Goal: Task Accomplishment & Management: Complete application form

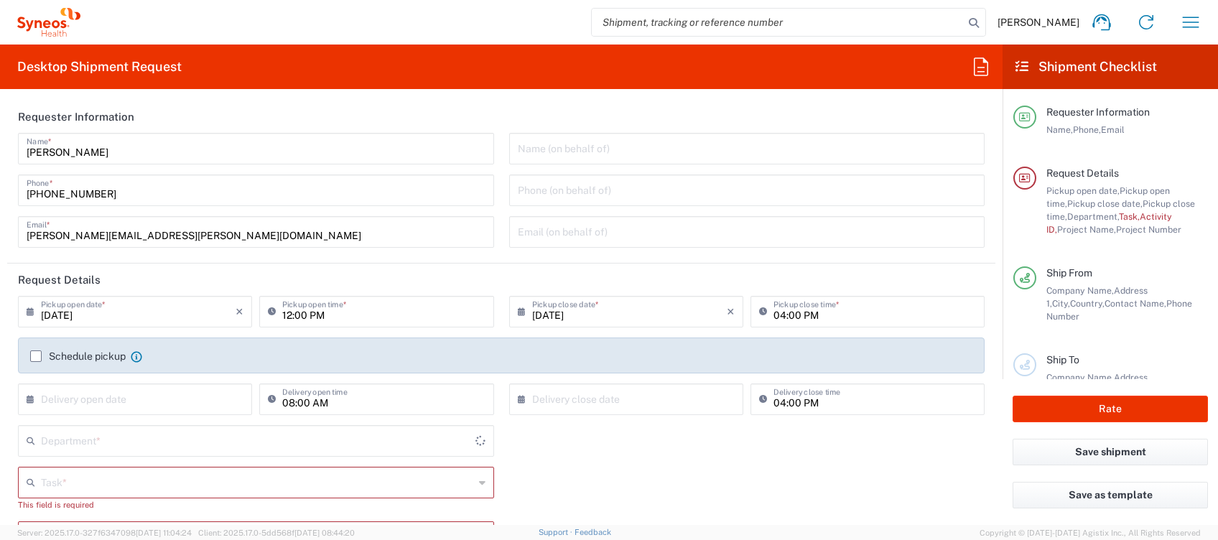
type input "[GEOGRAPHIC_DATA]"
type input "Syneos Health Clinical [GEOGRAPHIC_DATA]"
type input "4510"
click at [278, 314] on div "12:00 PM Pickup open time *" at bounding box center [376, 312] width 234 height 32
type input "02"
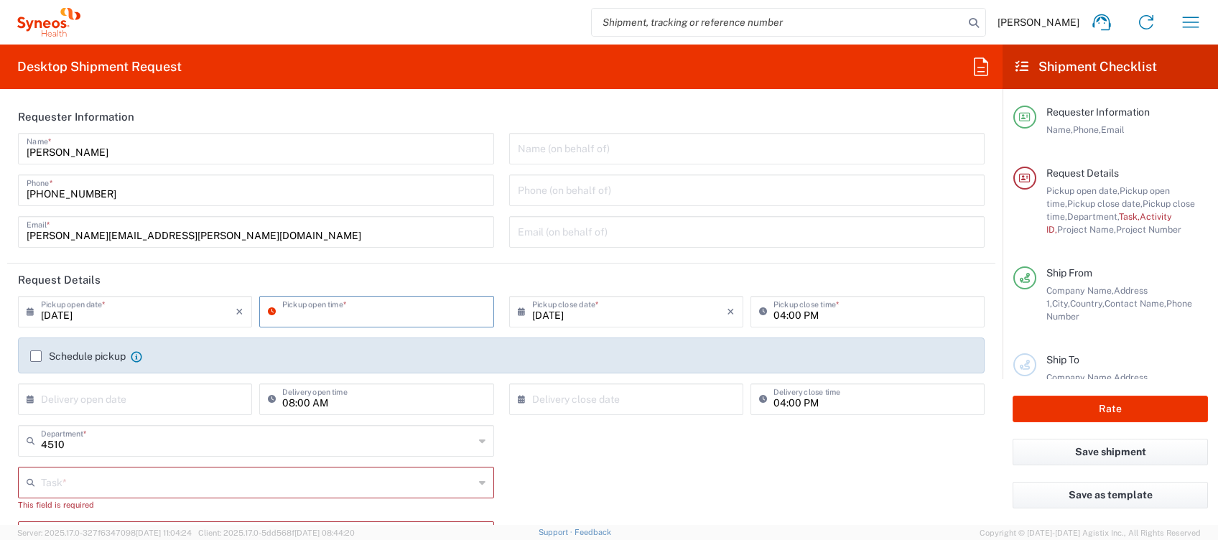
click at [125, 356] on div "Schedule pickup When scheduling a pickup please be sure to meet the following c…" at bounding box center [501, 356] width 967 height 36
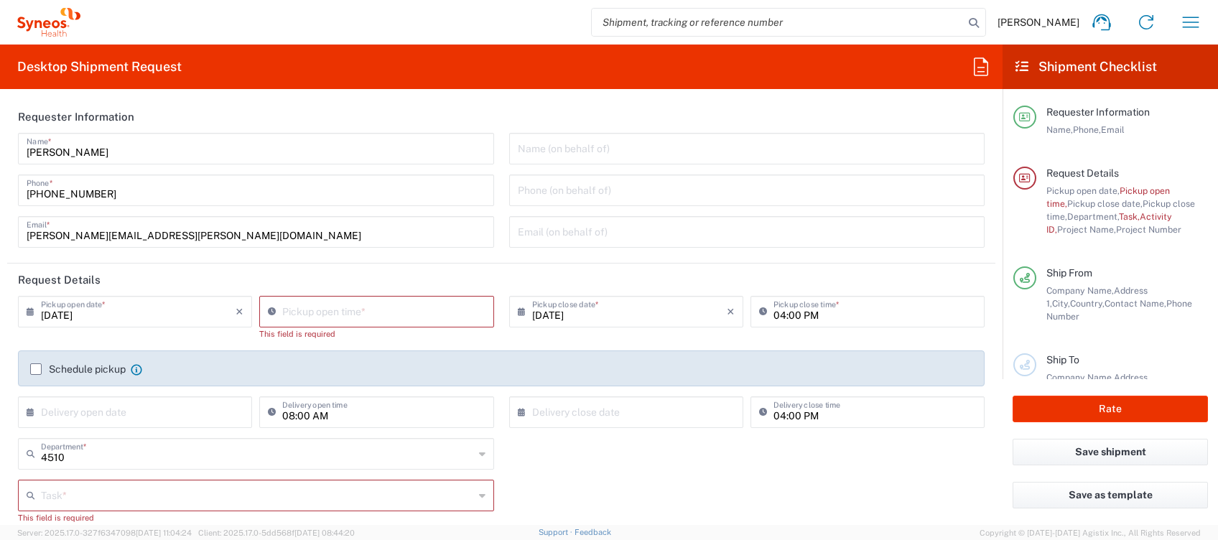
click at [34, 371] on label "Schedule pickup" at bounding box center [78, 369] width 96 height 11
click at [36, 369] on input "Schedule pickup" at bounding box center [36, 369] width 0 height 0
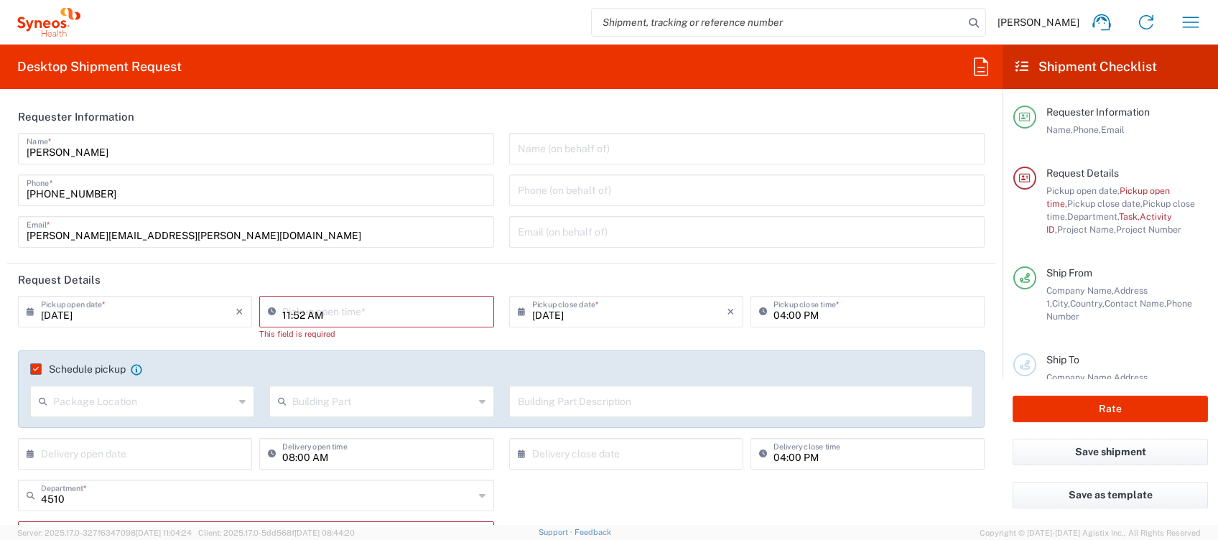
click at [329, 319] on input "11:52 AM" at bounding box center [383, 310] width 203 height 25
type input "02:00 PM"
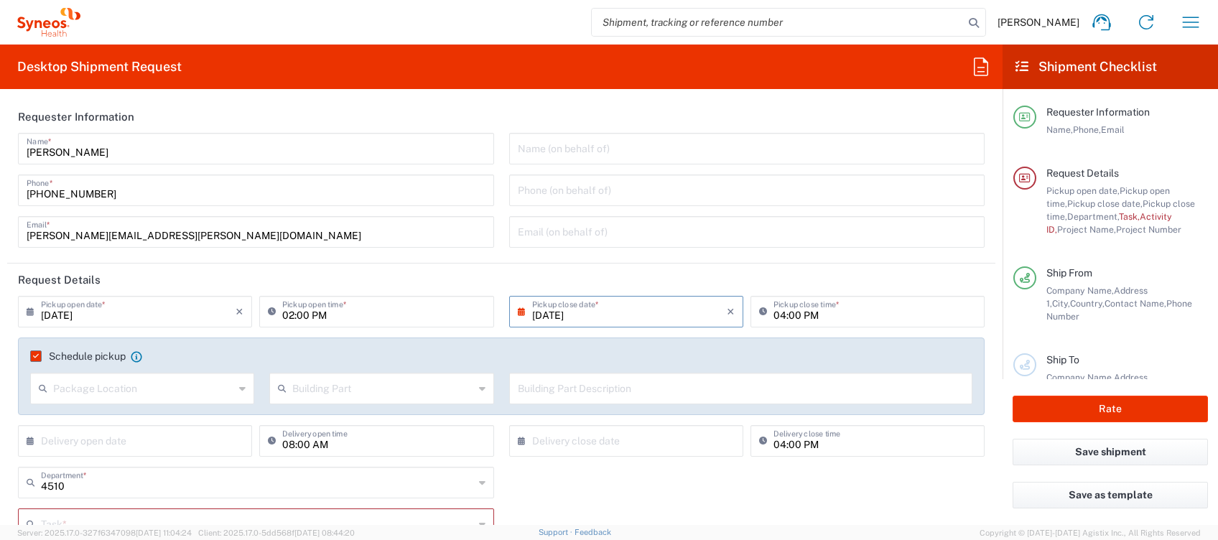
click at [590, 314] on input "[DATE]" at bounding box center [629, 310] width 195 height 25
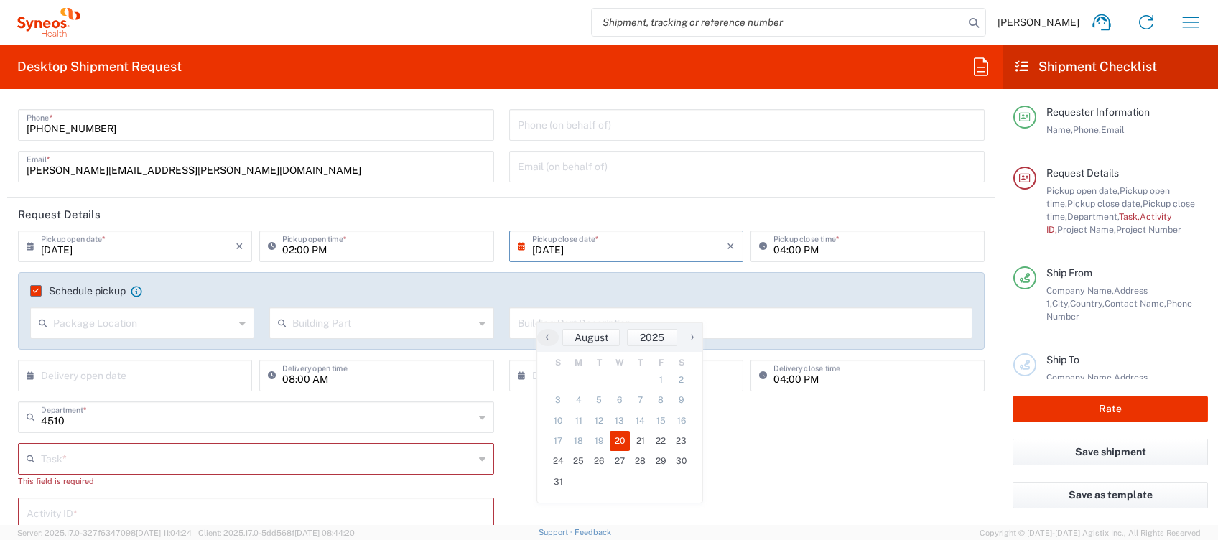
scroll to position [96, 0]
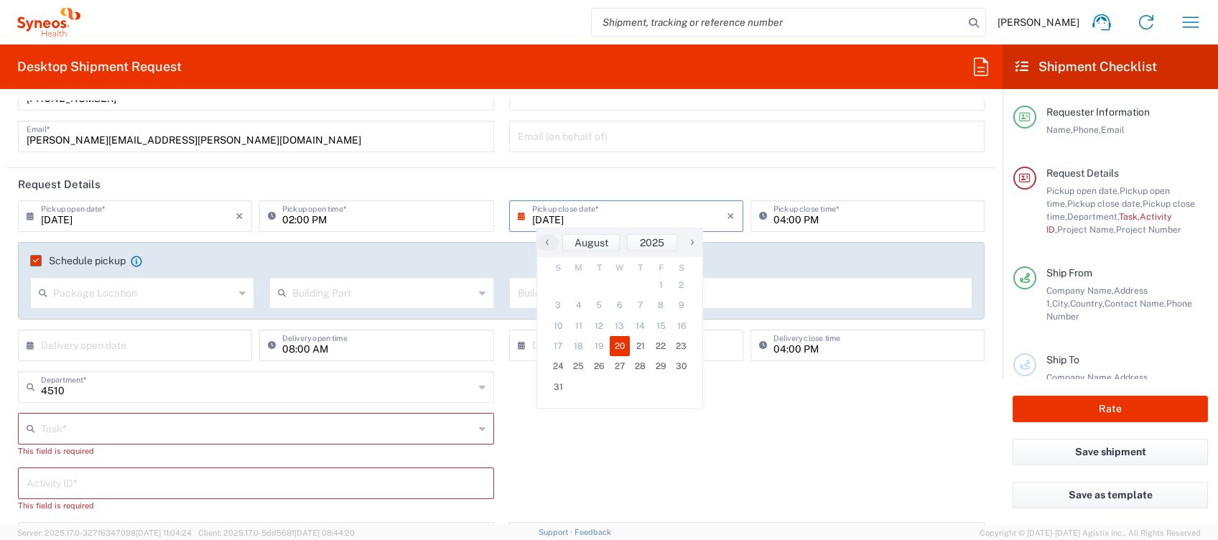
click at [215, 419] on input "text" at bounding box center [257, 427] width 433 height 25
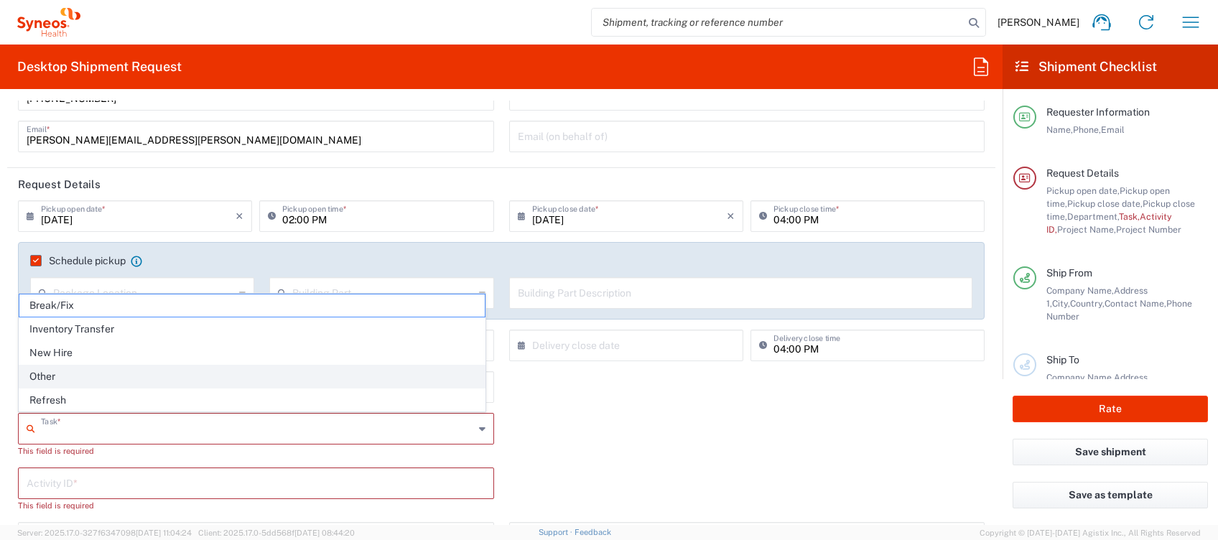
click at [125, 367] on span "Other" at bounding box center [252, 377] width 466 height 22
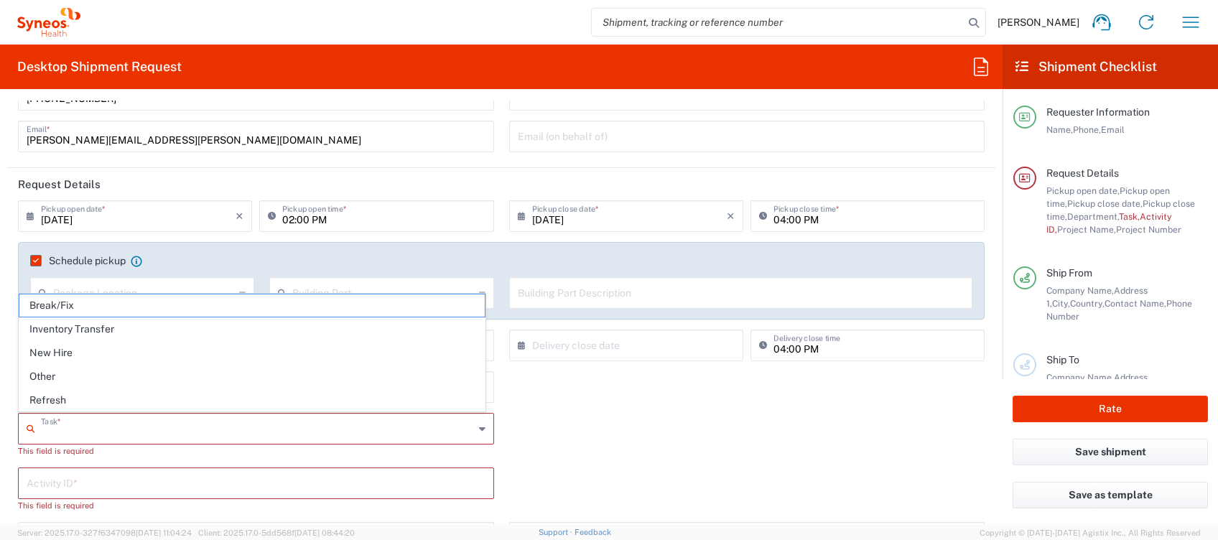
type input "Other"
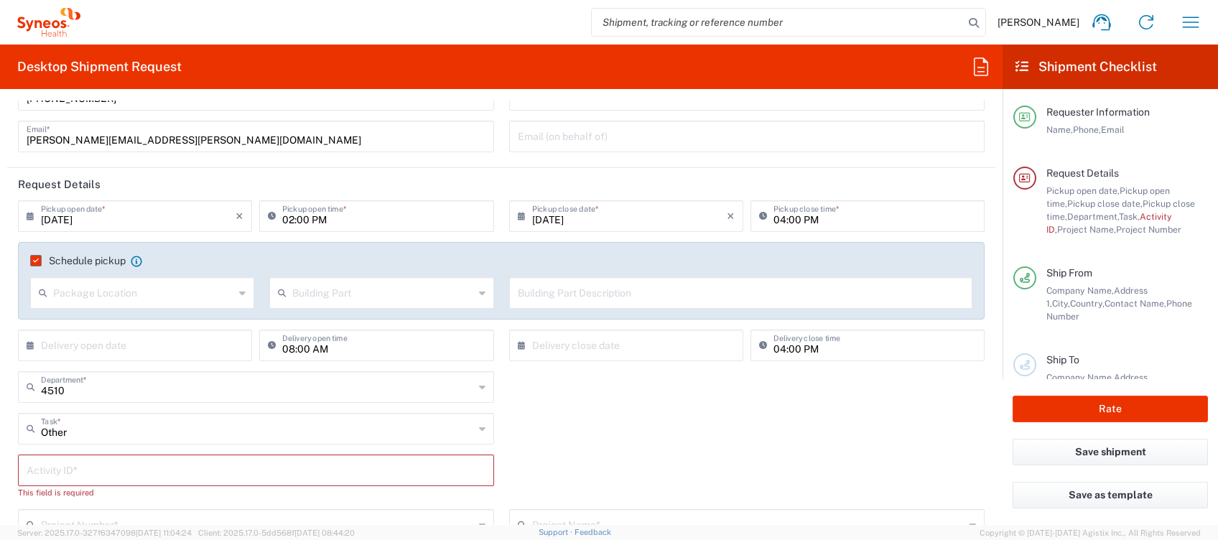
click at [108, 467] on input "text" at bounding box center [256, 469] width 459 height 25
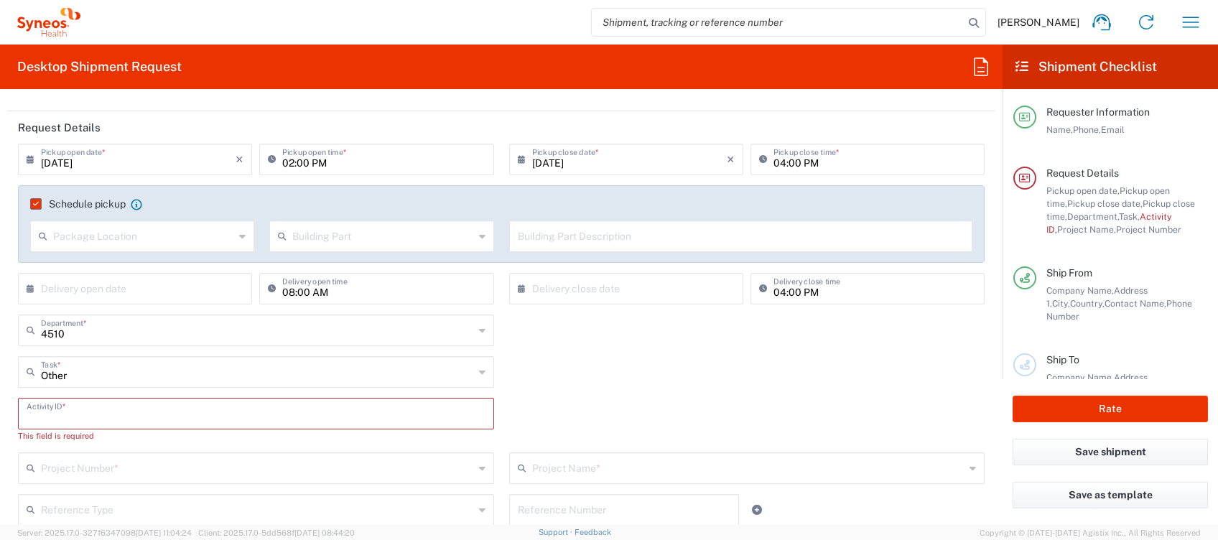
scroll to position [191, 0]
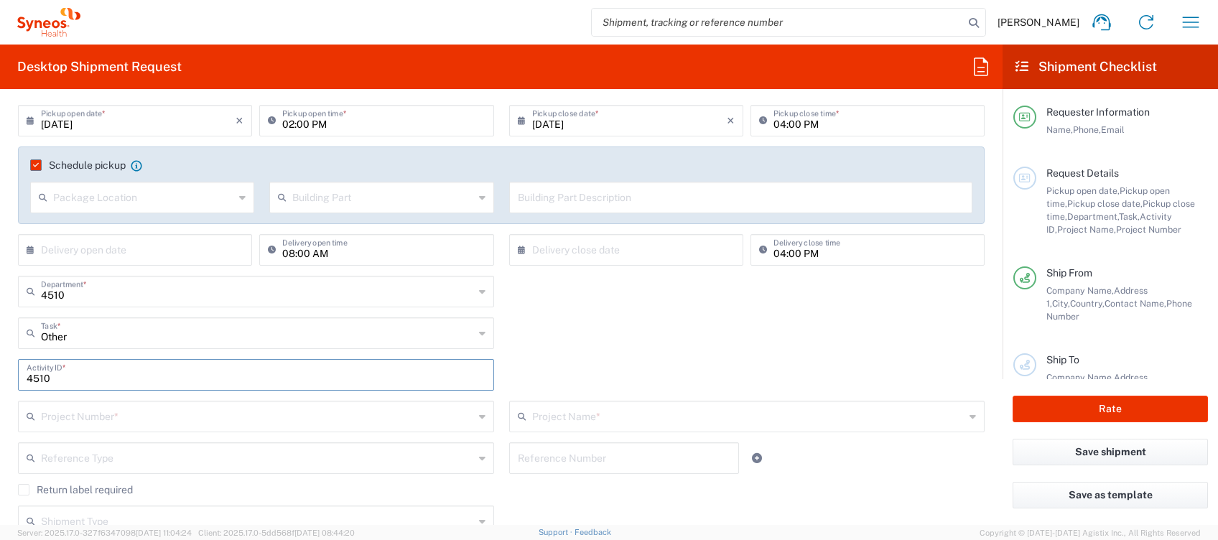
type input "4510"
click at [114, 417] on input "text" at bounding box center [257, 415] width 433 height 25
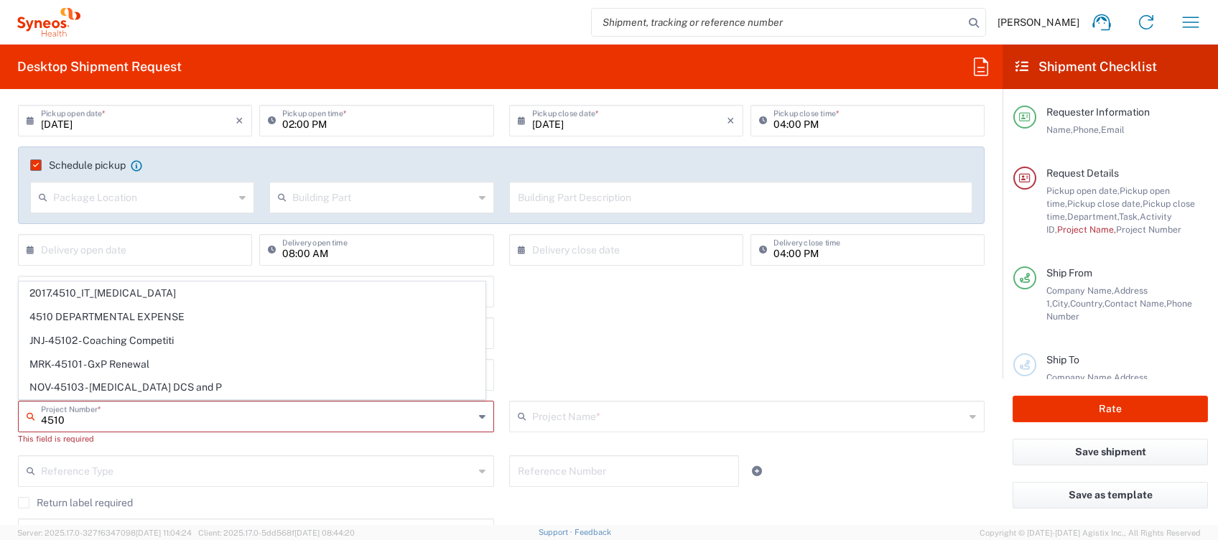
click at [106, 315] on span "4510 DEPARTMENTAL EXPENSE" at bounding box center [252, 317] width 466 height 22
type input "4510 DEPARTMENTAL EXPENSE"
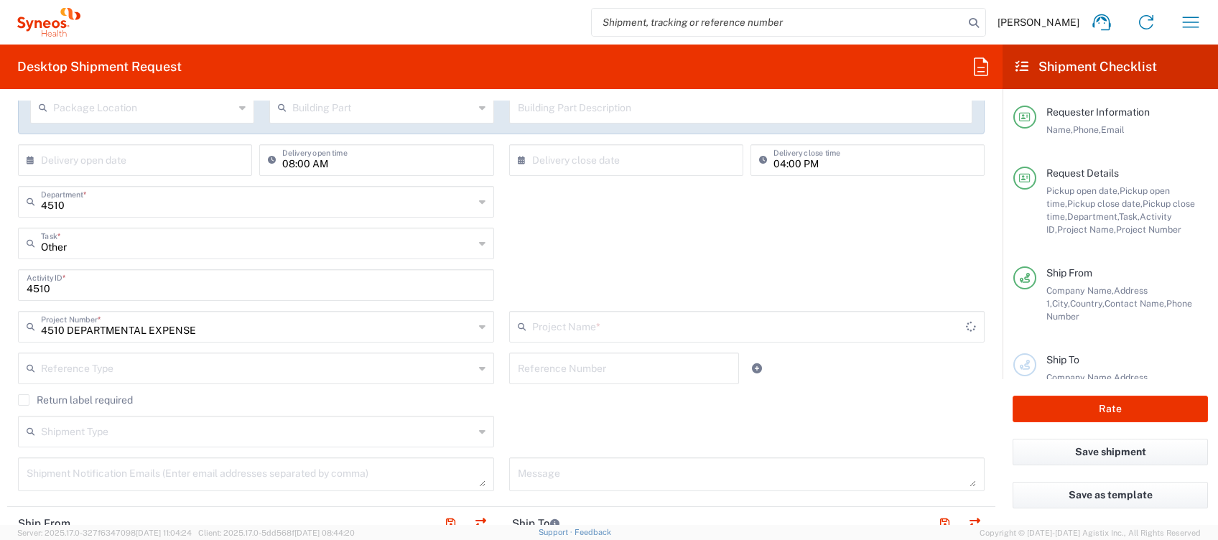
type input "4510 DEPARTMENTAL EXPENSE"
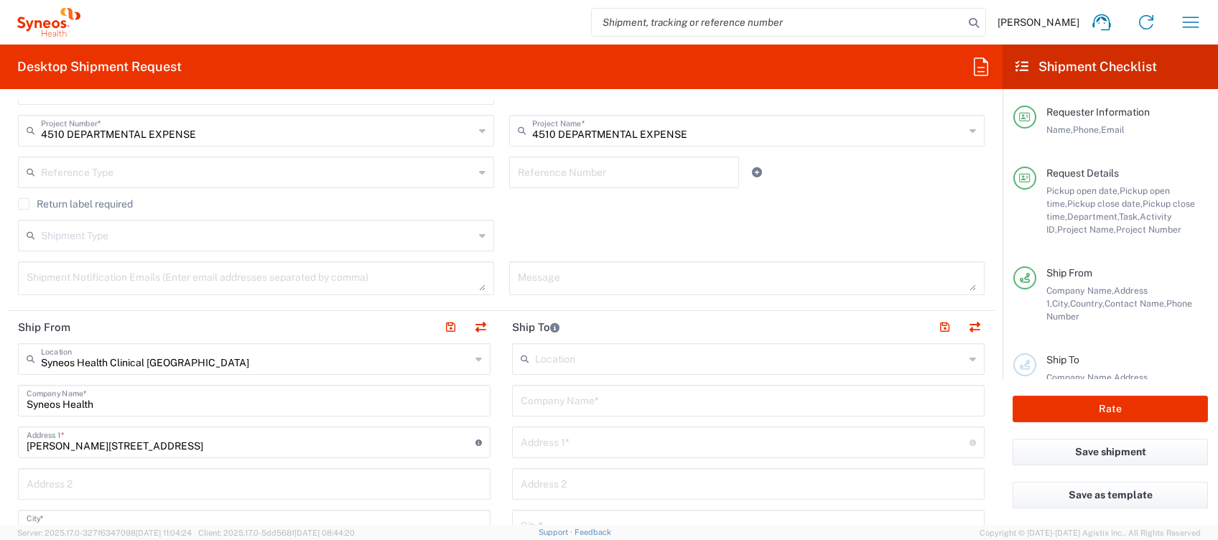
scroll to position [478, 0]
click at [546, 394] on input "text" at bounding box center [748, 398] width 455 height 25
type input "Syneos Health"
click at [548, 440] on input "text" at bounding box center [745, 439] width 449 height 25
paste input "Str. [PERSON_NAME] Nr. 25A 547530 Sangeorgiu de Mures, [GEOGRAPHIC_DATA]"
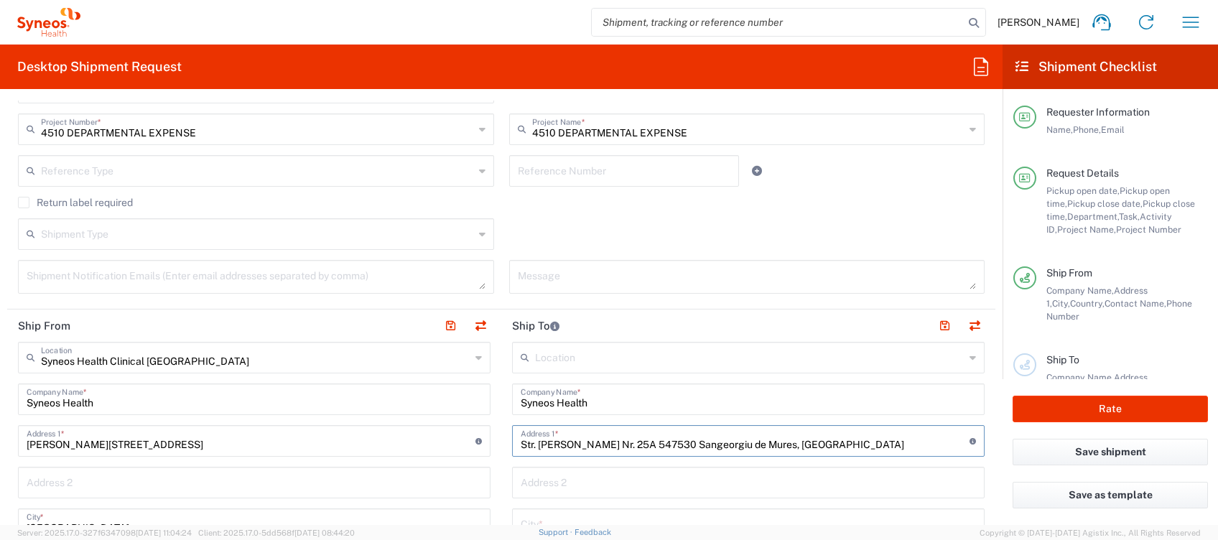
drag, startPoint x: 630, startPoint y: 442, endPoint x: 910, endPoint y: 441, distance: 280.2
click at [919, 439] on input "Str. [PERSON_NAME] Nr. 25A 547530 Sangeorgiu de Mures, [GEOGRAPHIC_DATA]" at bounding box center [745, 439] width 449 height 25
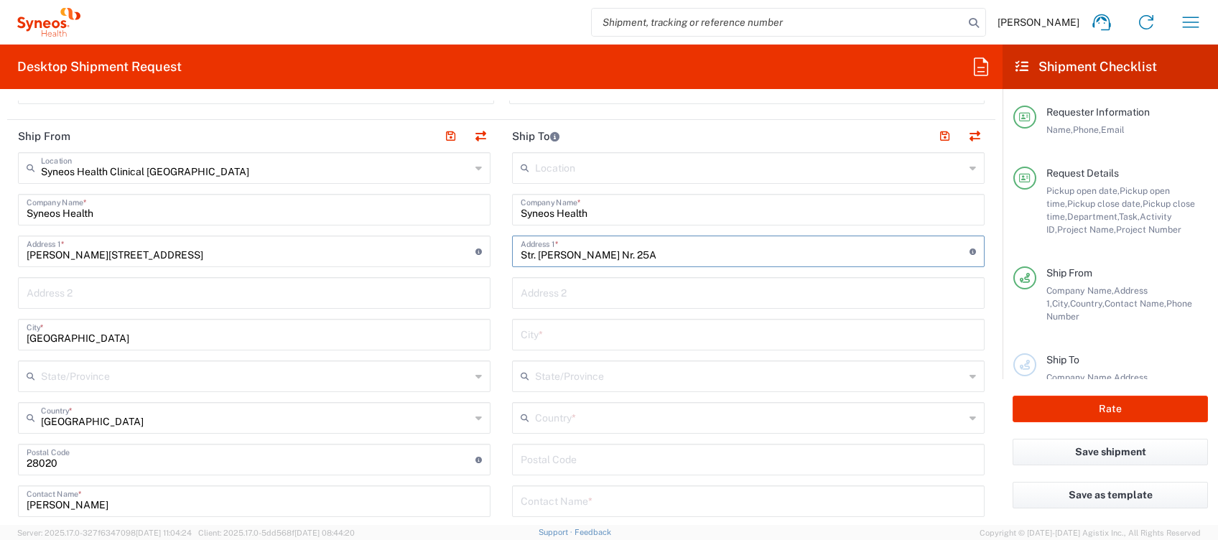
scroll to position [670, 0]
type input "Str. [PERSON_NAME] Nr. 25A"
click at [588, 462] on input "undefined" at bounding box center [748, 456] width 455 height 25
click at [599, 463] on input "undefined" at bounding box center [748, 456] width 455 height 25
paste input "547530 Sangeorgiu de Mures, [GEOGRAPHIC_DATA]"
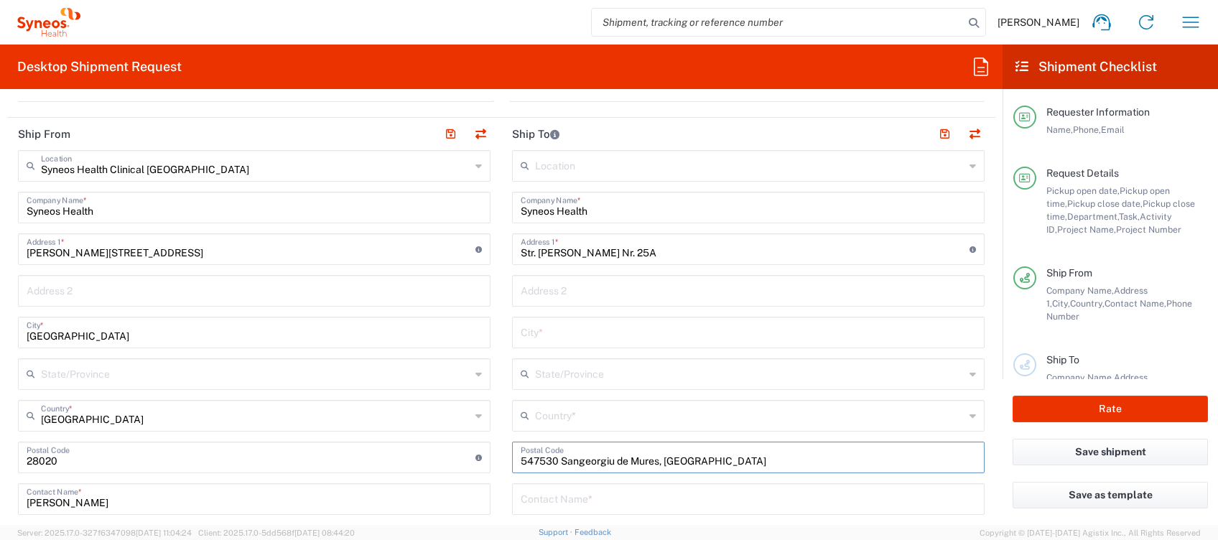
drag, startPoint x: 554, startPoint y: 457, endPoint x: 750, endPoint y: 455, distance: 196.1
click at [749, 455] on input "undefined" at bounding box center [748, 456] width 455 height 25
type input "547530"
click at [576, 332] on input "text" at bounding box center [748, 331] width 455 height 25
paste input "Sangeorgiu de Mures, [GEOGRAPHIC_DATA]"
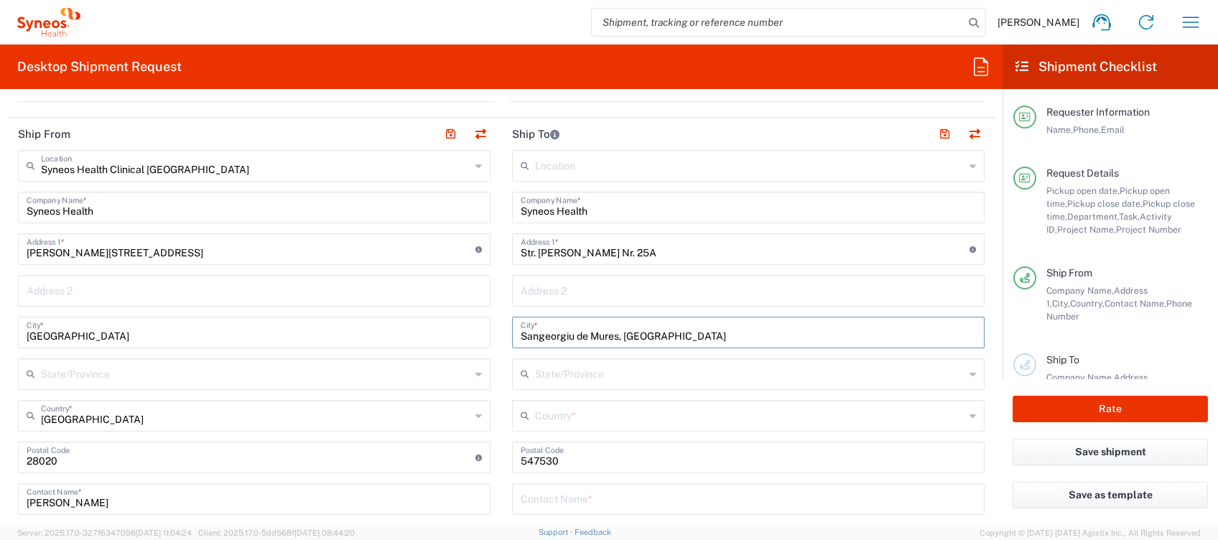
click at [613, 335] on input "Sangeorgiu de Mures, [GEOGRAPHIC_DATA]" at bounding box center [748, 331] width 455 height 25
drag, startPoint x: 617, startPoint y: 333, endPoint x: 733, endPoint y: 331, distance: 116.4
click at [731, 328] on input "Sangeorgiu de Mures [GEOGRAPHIC_DATA]" at bounding box center [748, 331] width 455 height 25
type input "Sangeorgiu de Mures"
click at [596, 407] on input "text" at bounding box center [750, 414] width 430 height 25
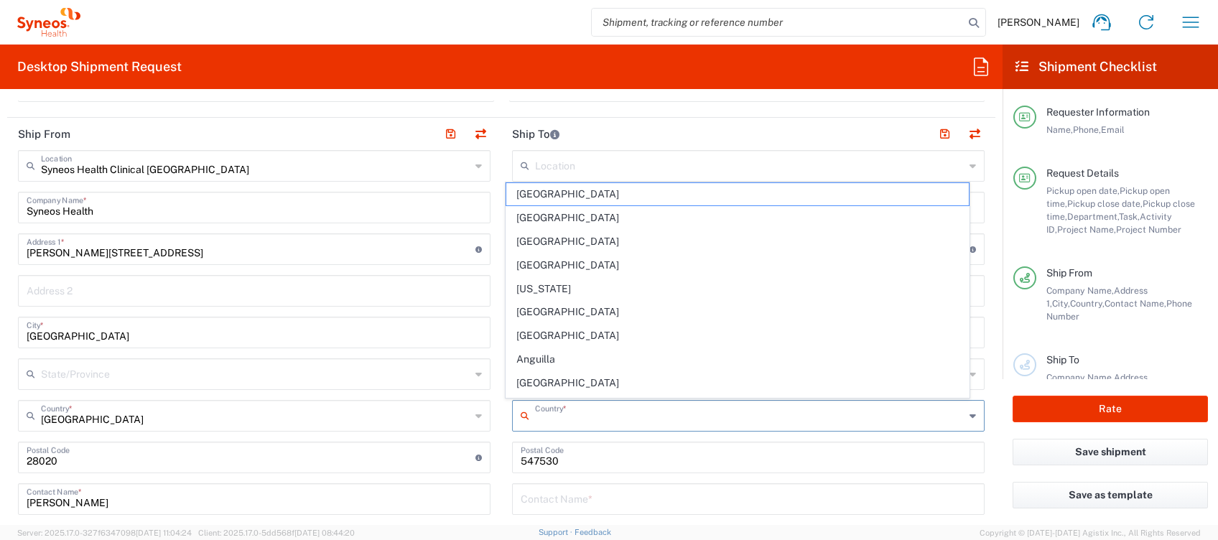
paste input "[GEOGRAPHIC_DATA]"
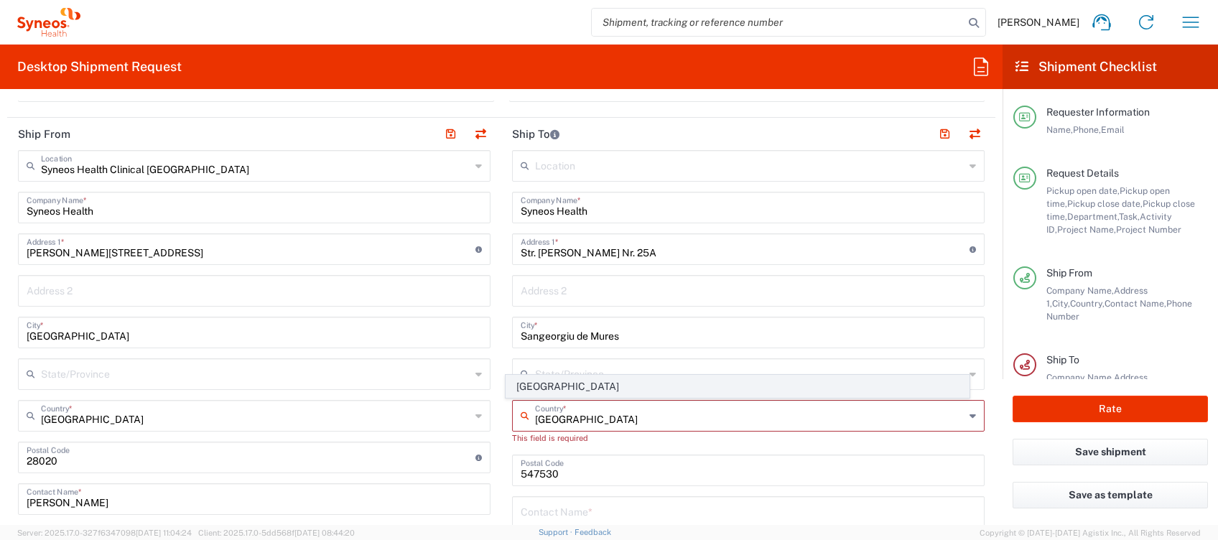
type input "[GEOGRAPHIC_DATA]"
click at [552, 389] on span "[GEOGRAPHIC_DATA]" at bounding box center [737, 387] width 463 height 22
type input "Sender/Shipper"
type input "Delivery Duty Paid"
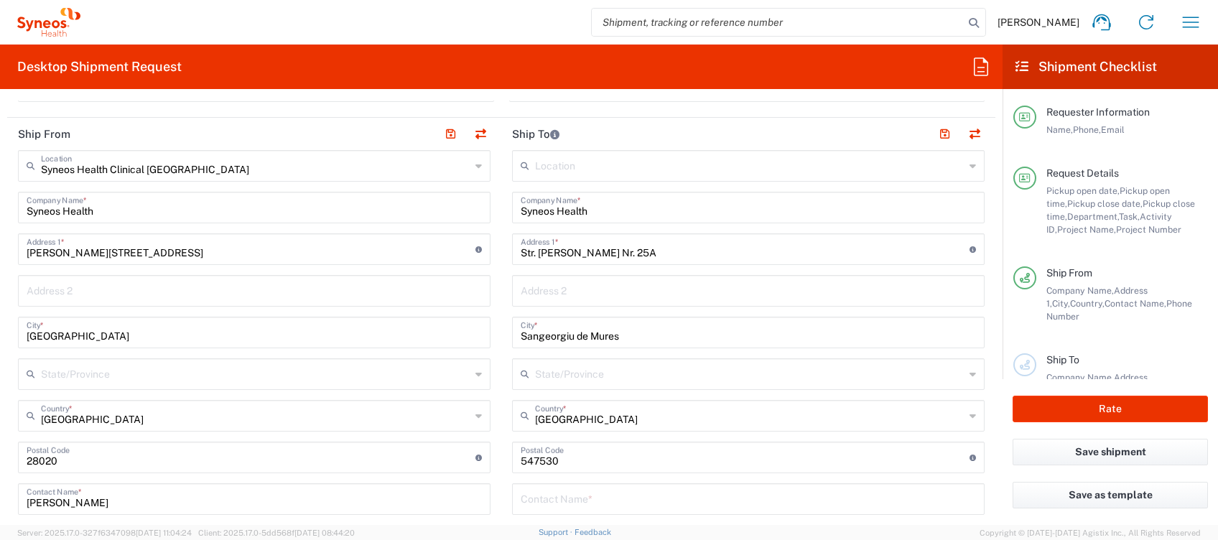
click at [542, 499] on input "text" at bounding box center [748, 498] width 455 height 25
paste input "[PERSON_NAME] <[EMAIL_ADDRESS][PERSON_NAME][DOMAIN_NAME]>"
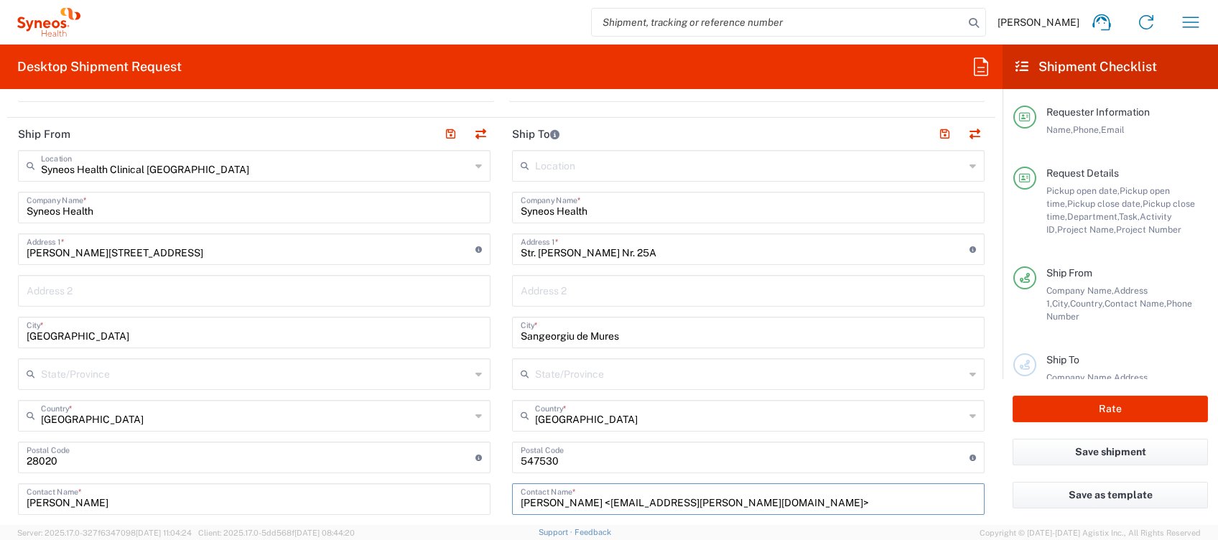
drag, startPoint x: 619, startPoint y: 500, endPoint x: 863, endPoint y: 501, distance: 244.3
click at [864, 502] on input "[PERSON_NAME] <[EMAIL_ADDRESS][PERSON_NAME][DOMAIN_NAME]>" at bounding box center [748, 498] width 455 height 25
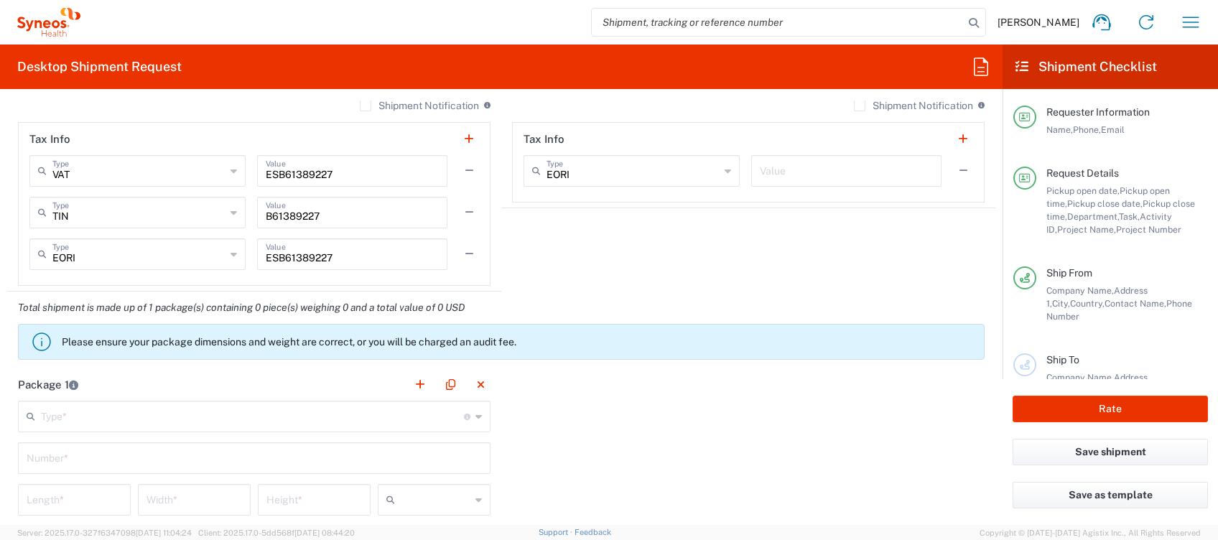
scroll to position [1341, 0]
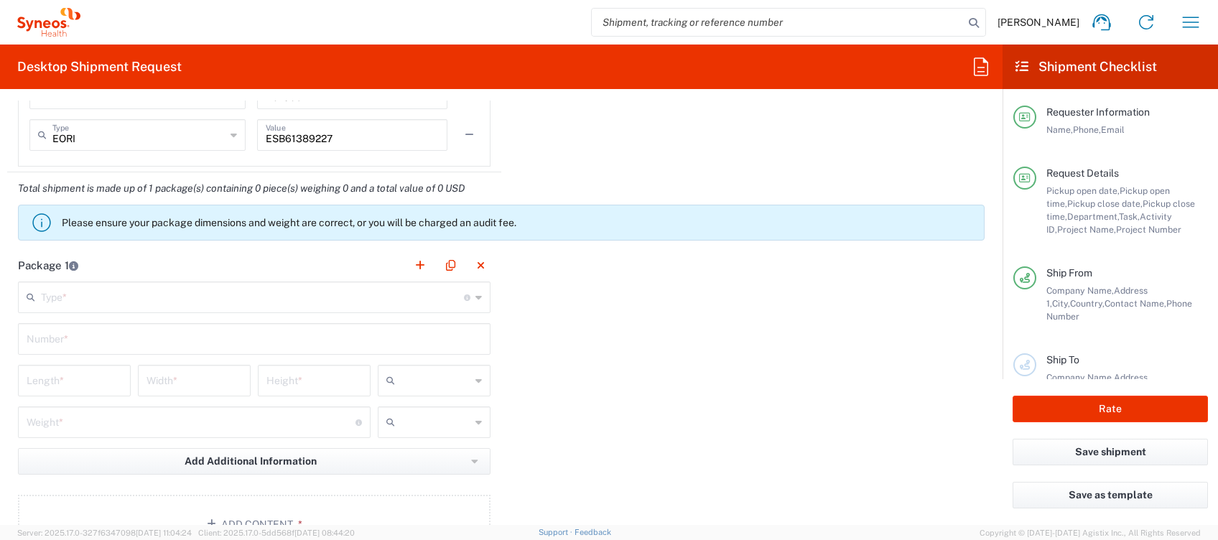
type input "[PERSON_NAME]"
click at [185, 300] on input "text" at bounding box center [252, 296] width 423 height 25
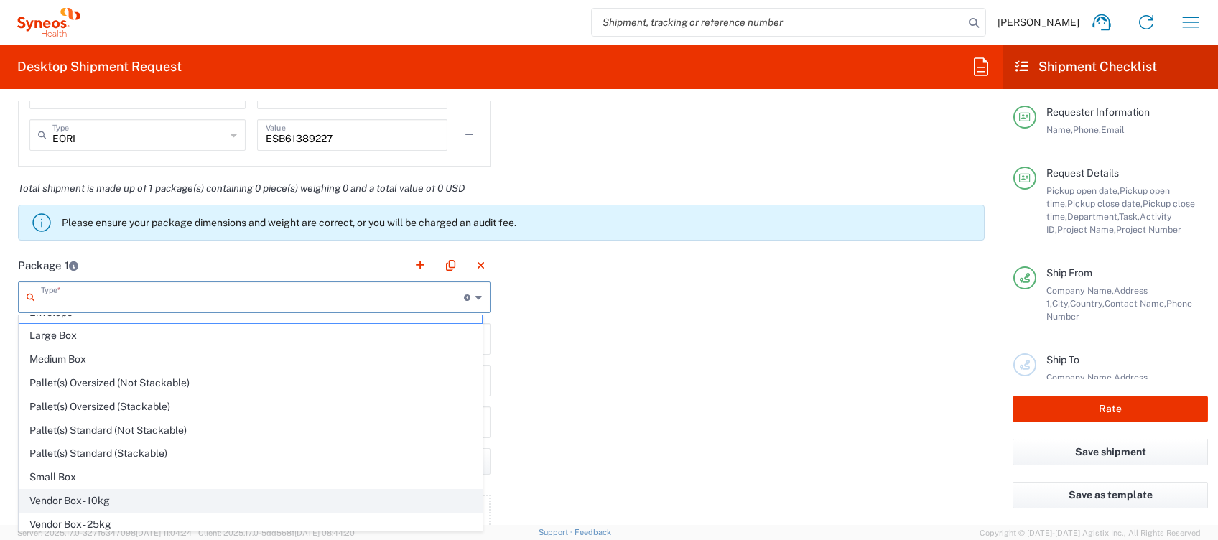
scroll to position [0, 0]
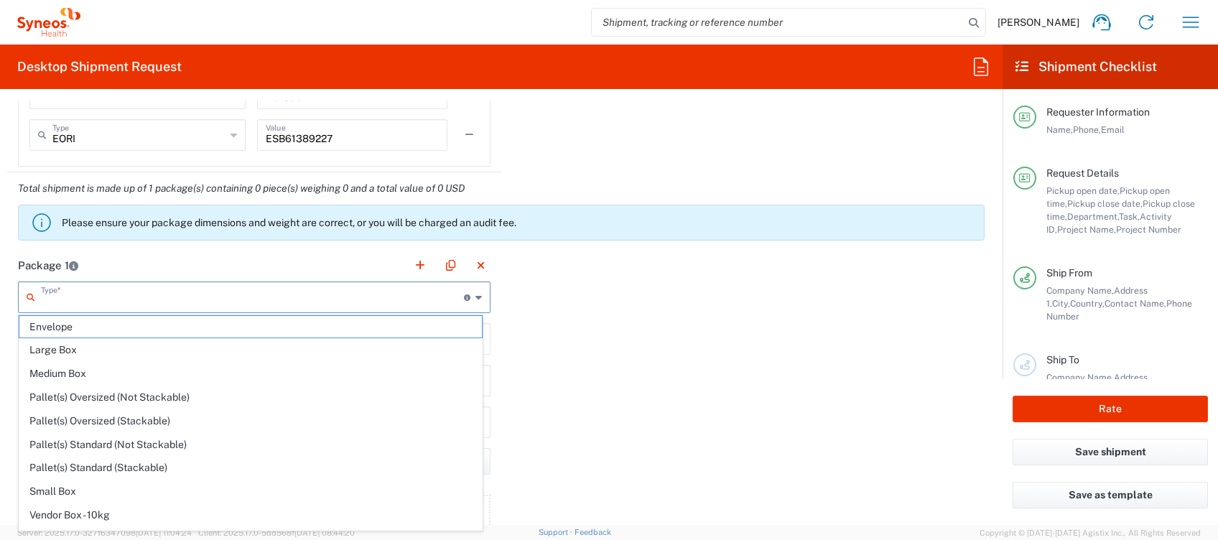
click at [98, 345] on span "Large Box" at bounding box center [250, 350] width 463 height 22
type input "Large Box"
type input "17.5"
type input "12.5"
type input "3"
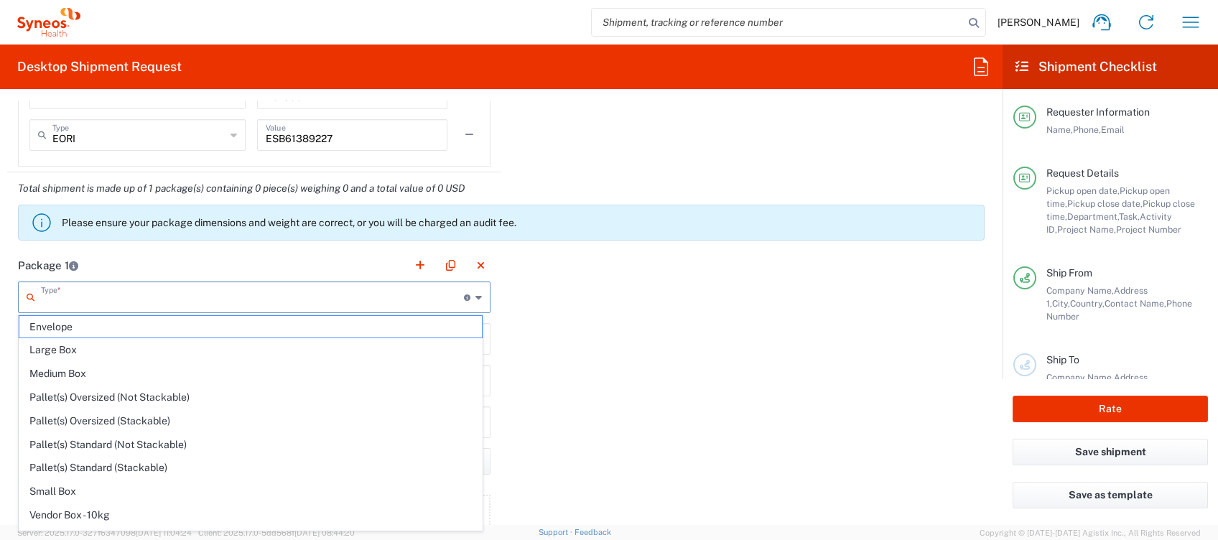
type input "in"
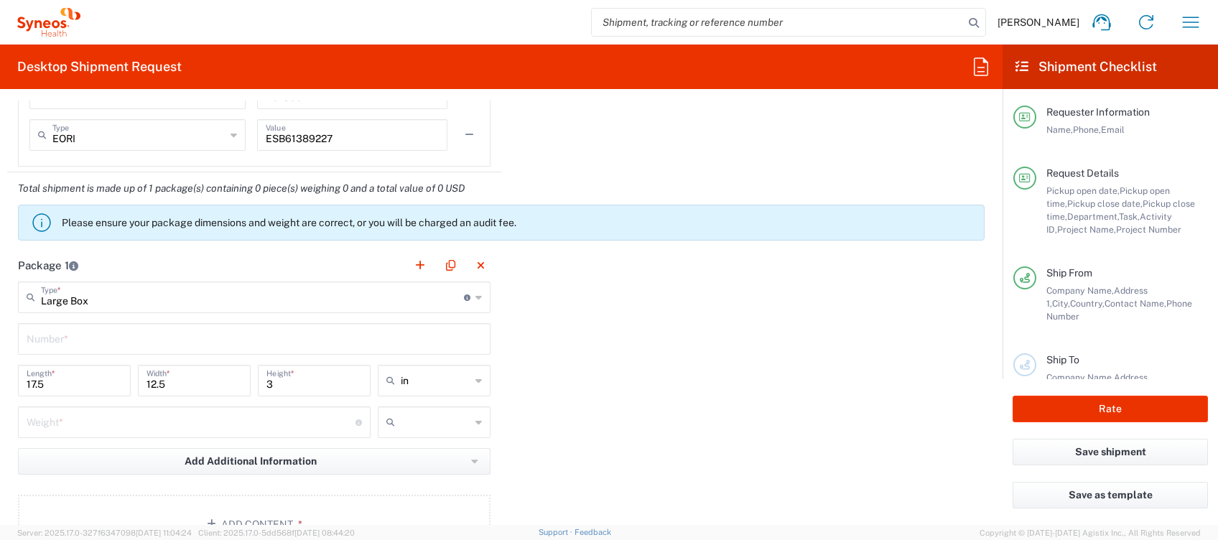
click at [476, 382] on icon at bounding box center [479, 380] width 6 height 23
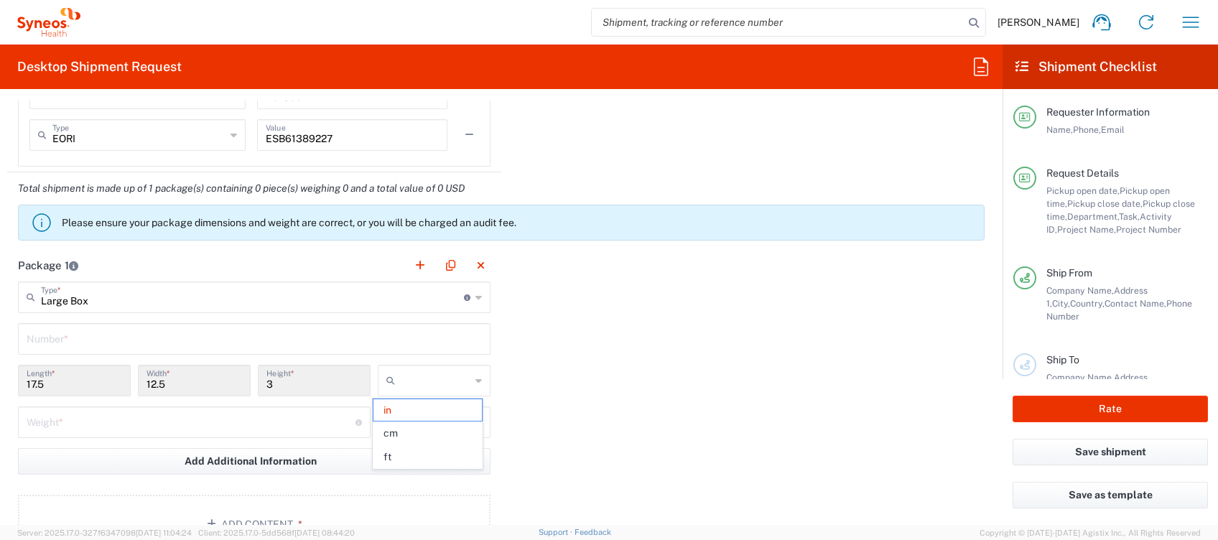
click at [395, 433] on span "cm" at bounding box center [428, 433] width 108 height 22
type input "44.45"
type input "31.75"
type input "7.62"
type input "cm"
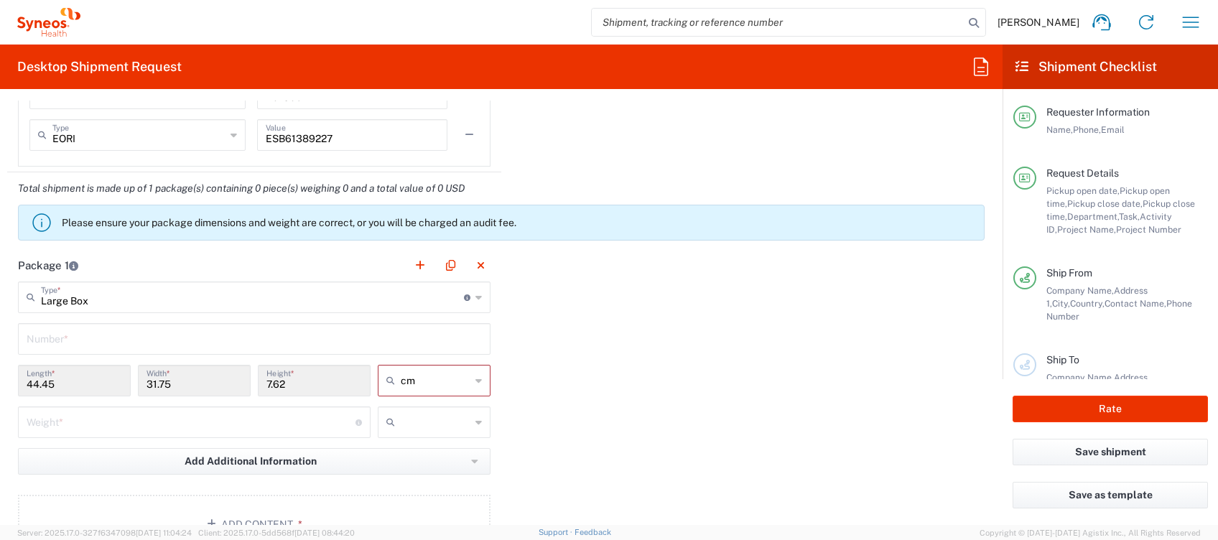
click at [247, 420] on input "number" at bounding box center [191, 421] width 329 height 25
type input "2"
click at [402, 422] on input "text" at bounding box center [436, 422] width 70 height 23
click at [398, 450] on span "kgs" at bounding box center [428, 452] width 108 height 22
type input "kgs"
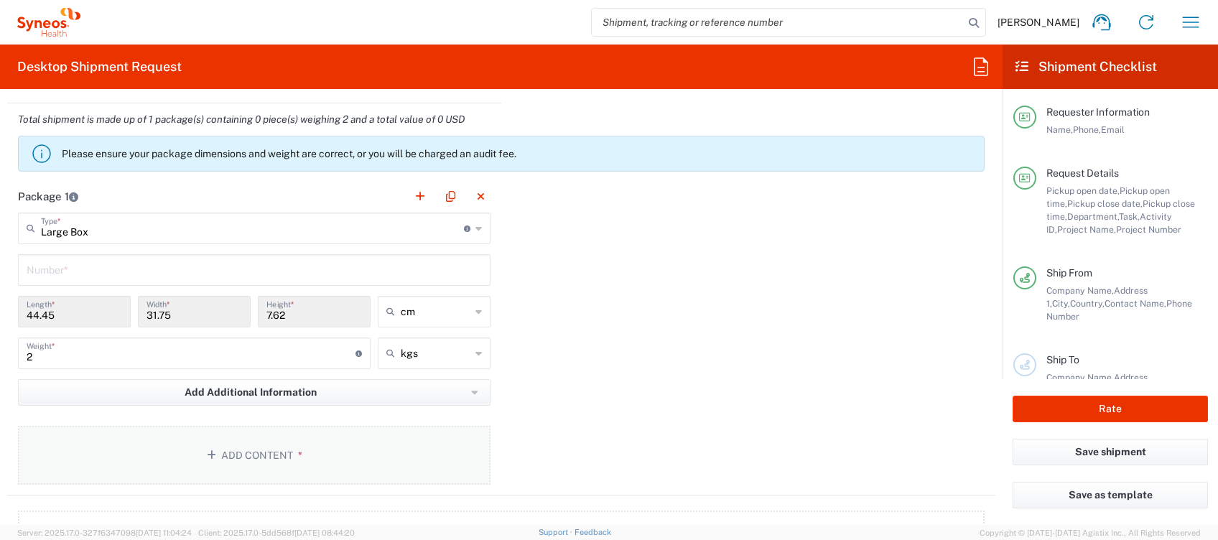
scroll to position [1437, 0]
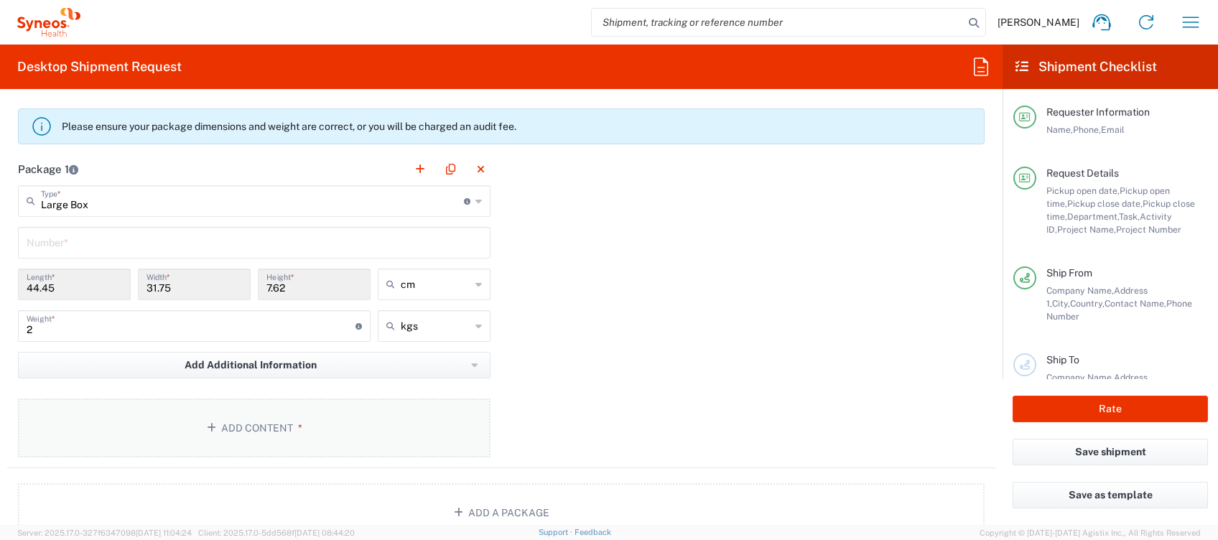
click at [229, 430] on button "Add Content *" at bounding box center [254, 428] width 473 height 59
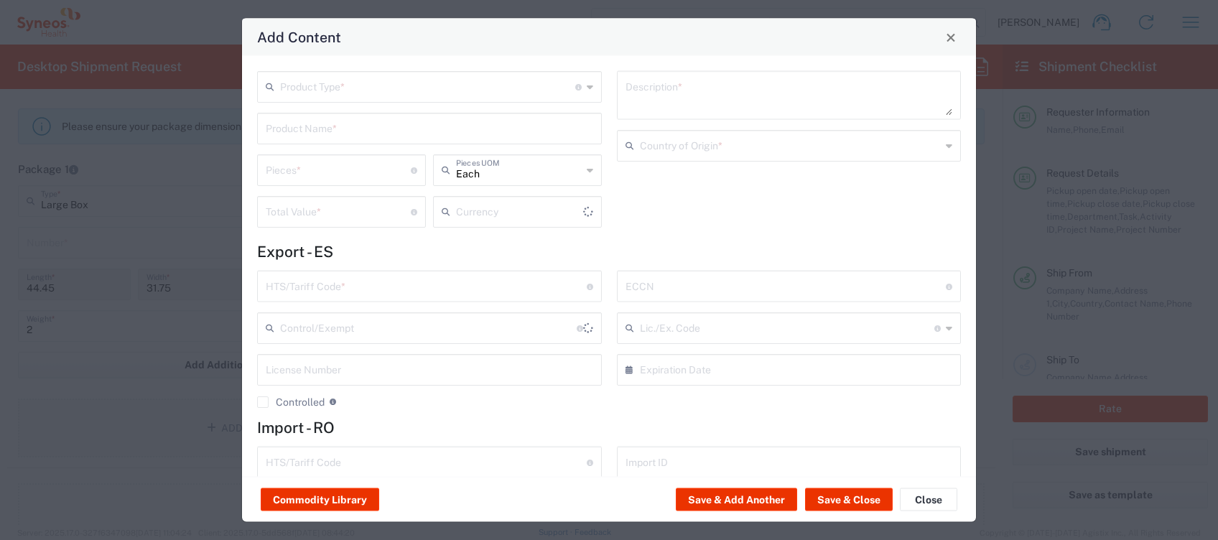
type input "US Dollar"
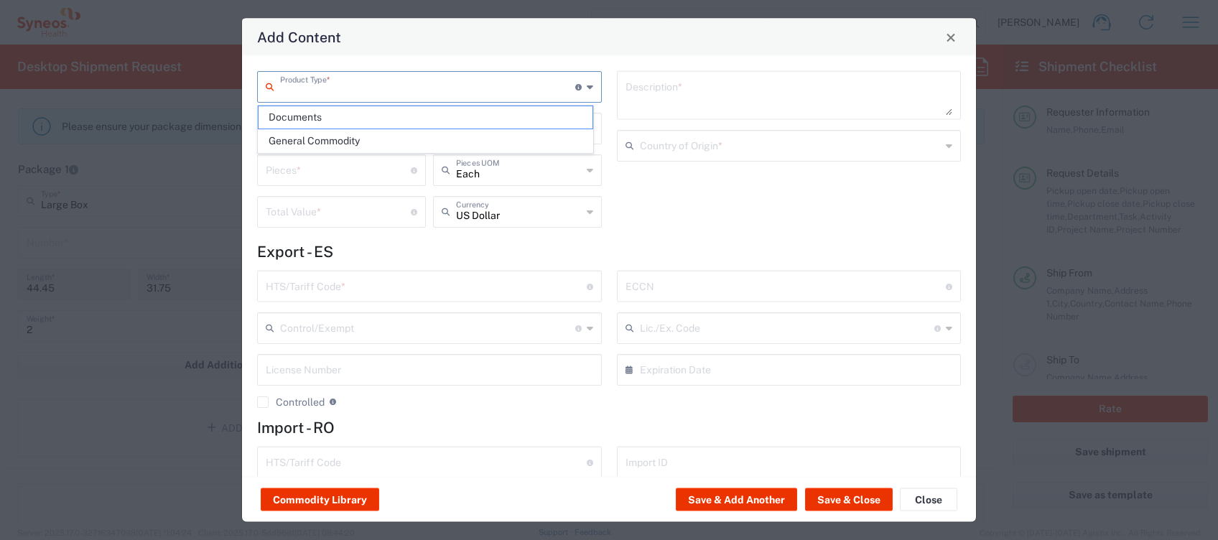
click at [313, 85] on input "text" at bounding box center [427, 85] width 295 height 25
click at [321, 138] on span "General Commodity" at bounding box center [426, 141] width 334 height 22
type input "General Commodity"
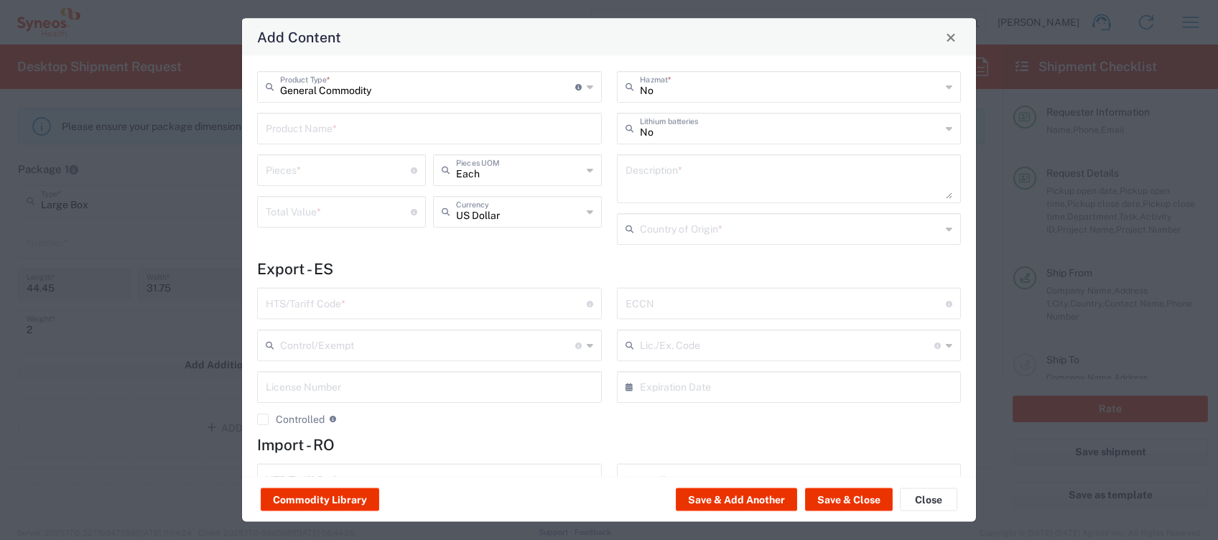
click at [318, 133] on input "text" at bounding box center [430, 127] width 328 height 25
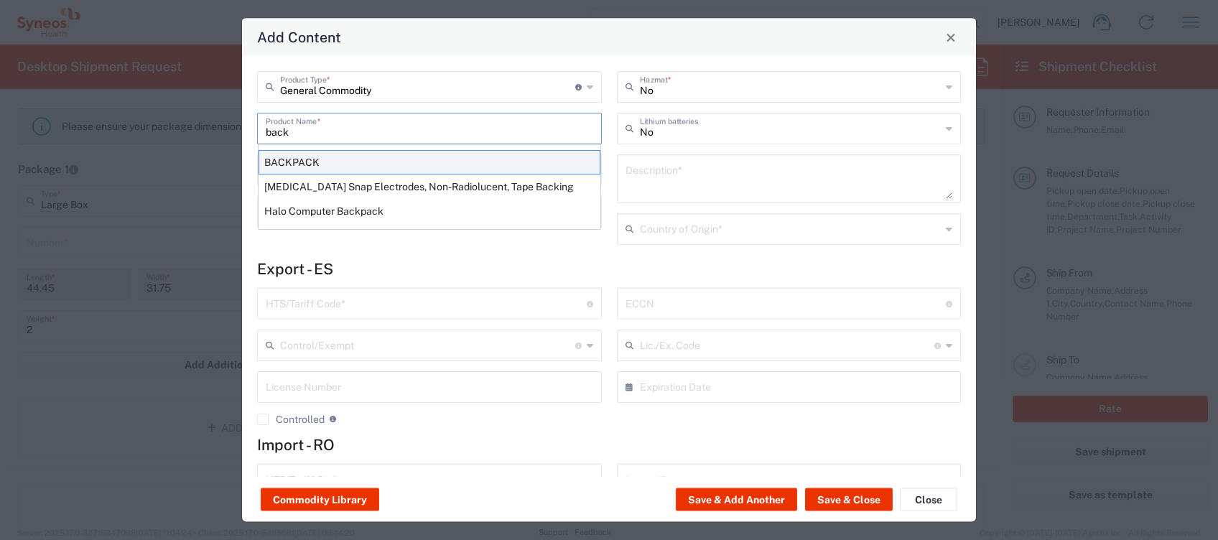
click at [316, 166] on div "BACKPACK" at bounding box center [430, 162] width 342 height 24
type input "BACKPACK"
type input "1"
type textarea "SYNTHETIC MATERIAL"
type input "[GEOGRAPHIC_DATA]"
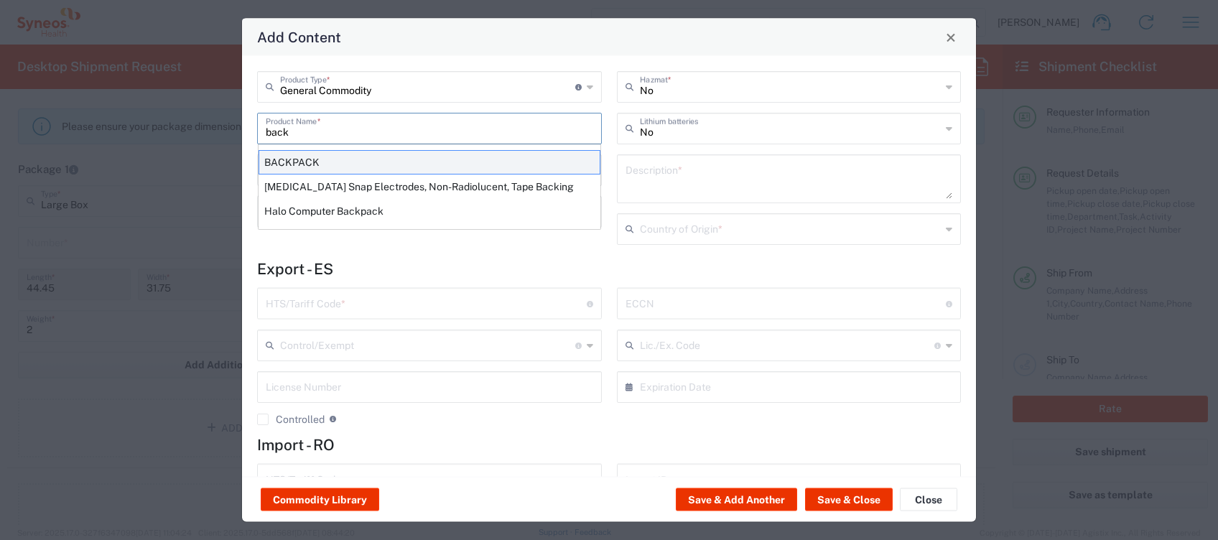
type input "4202.92.3131"
type input "BIS"
type input "EAR99"
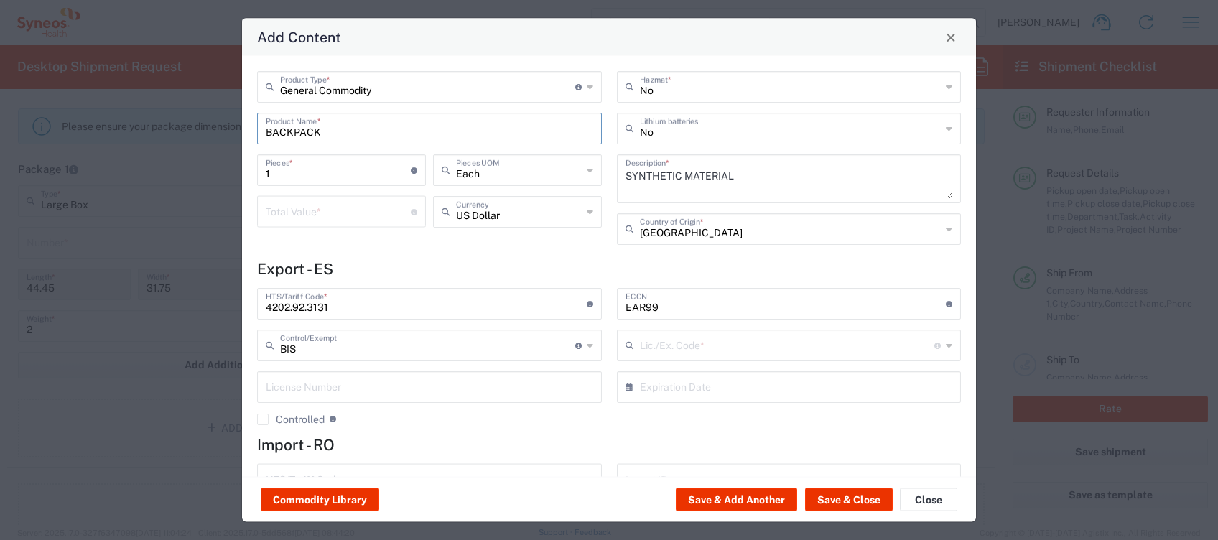
type input "NLR - No License Required"
click at [833, 490] on button "Save & Close" at bounding box center [849, 500] width 88 height 23
click at [374, 209] on input "number" at bounding box center [338, 210] width 145 height 25
type input "30"
click at [583, 213] on div "US Dollar Currency" at bounding box center [517, 212] width 169 height 32
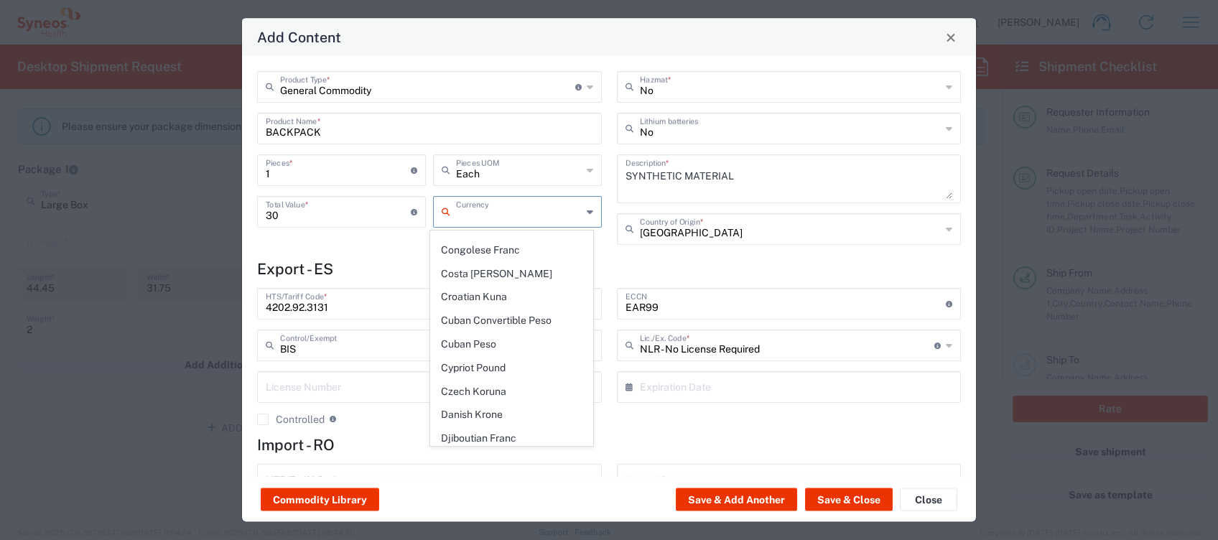
scroll to position [1149, 0]
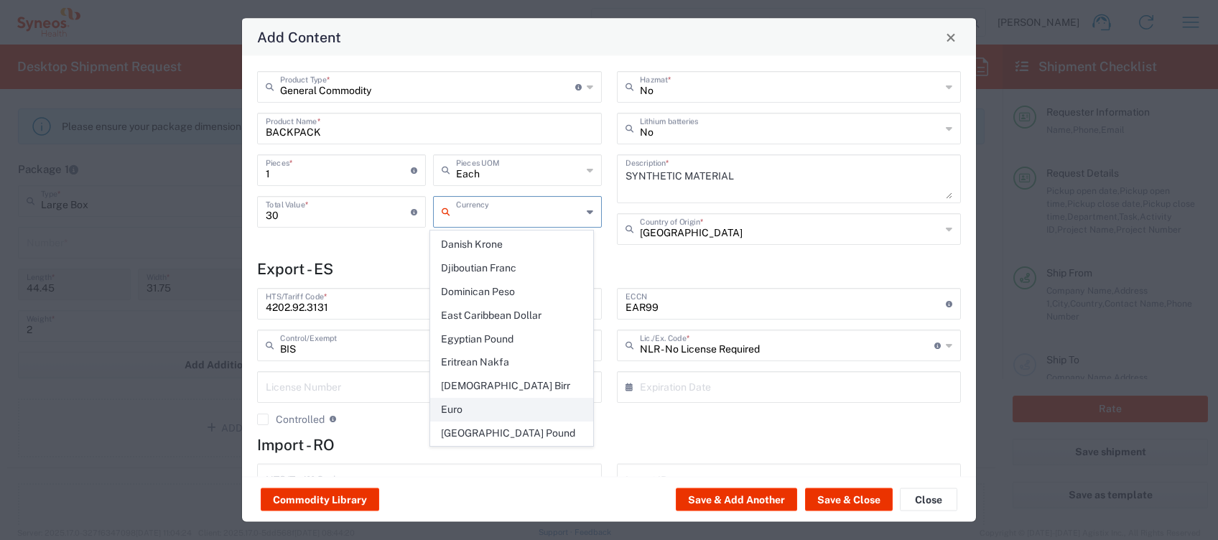
click at [487, 399] on span "Euro" at bounding box center [512, 410] width 162 height 22
type input "Euro"
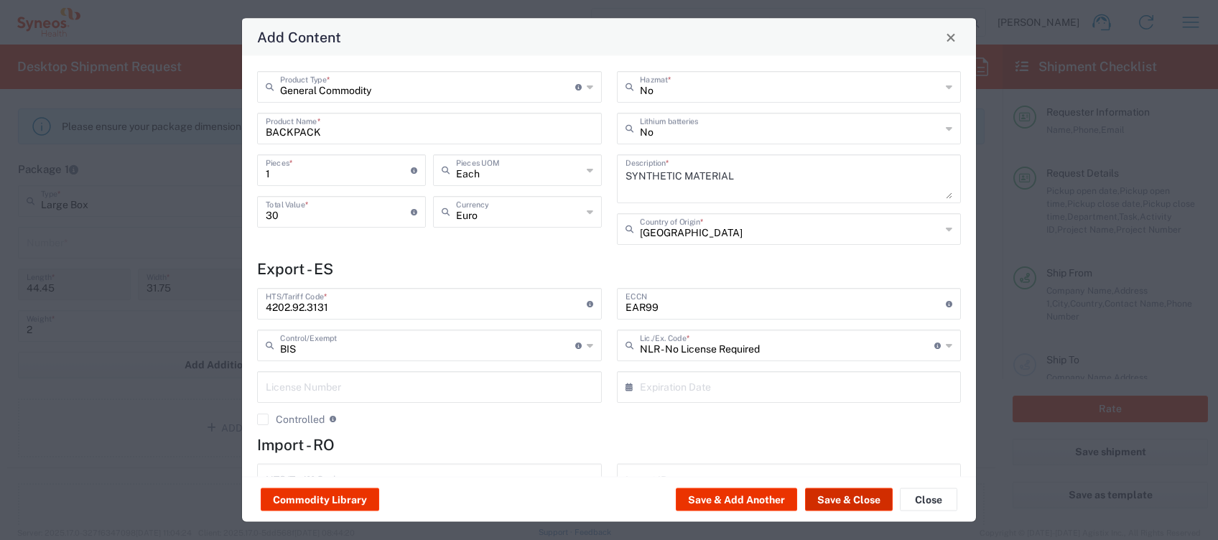
click at [833, 494] on button "Save & Close" at bounding box center [849, 500] width 88 height 23
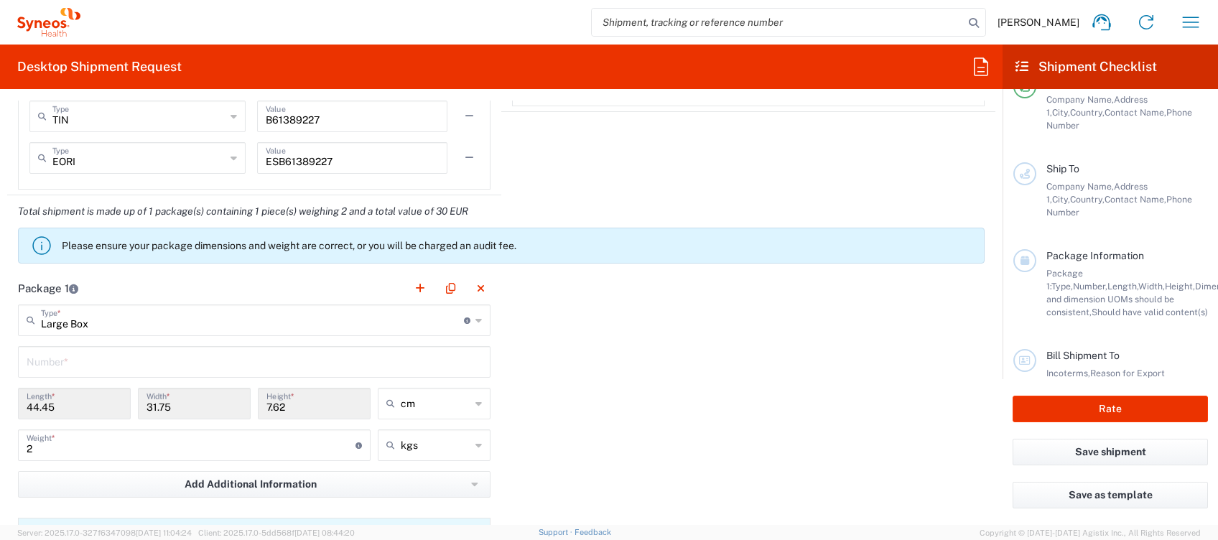
scroll to position [1341, 0]
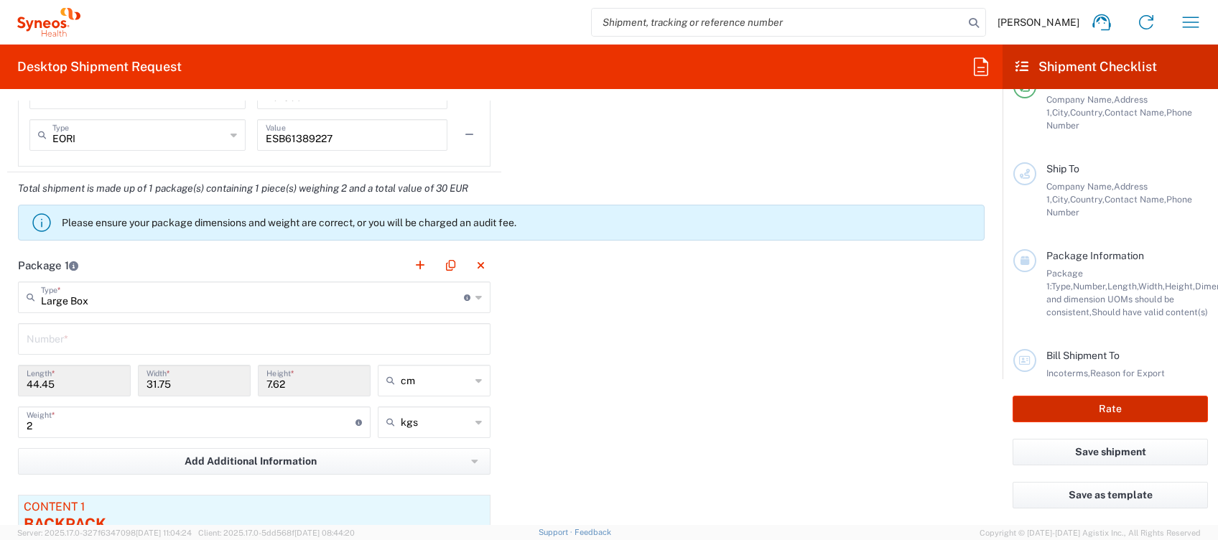
click at [1105, 402] on button "Rate" at bounding box center [1110, 409] width 195 height 27
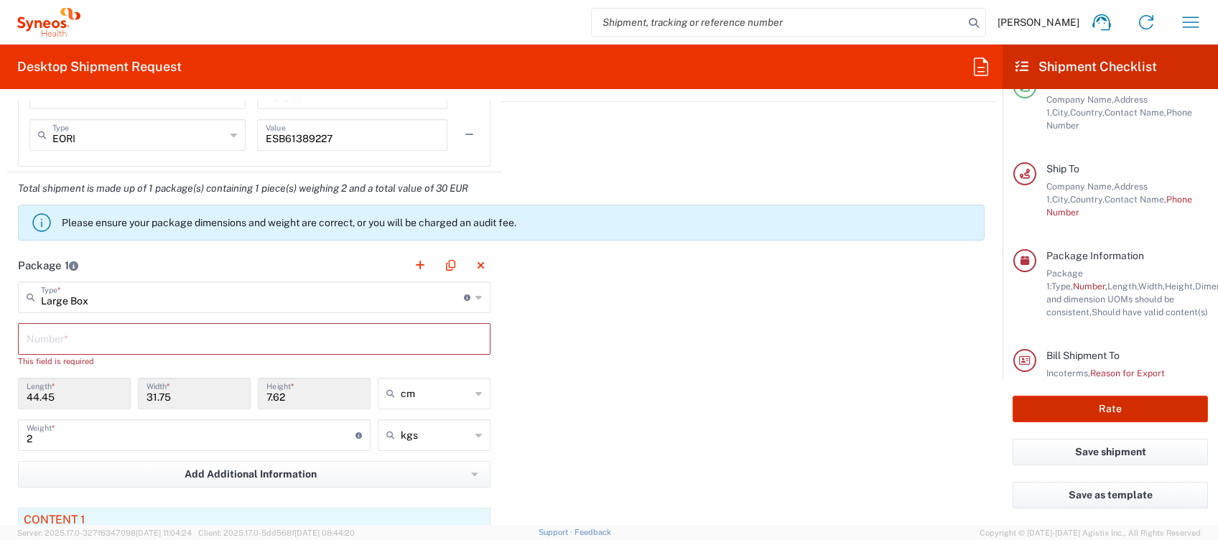
type input "4510 DEPARTMENTAL EXPENSE"
click at [202, 343] on input "text" at bounding box center [254, 337] width 455 height 25
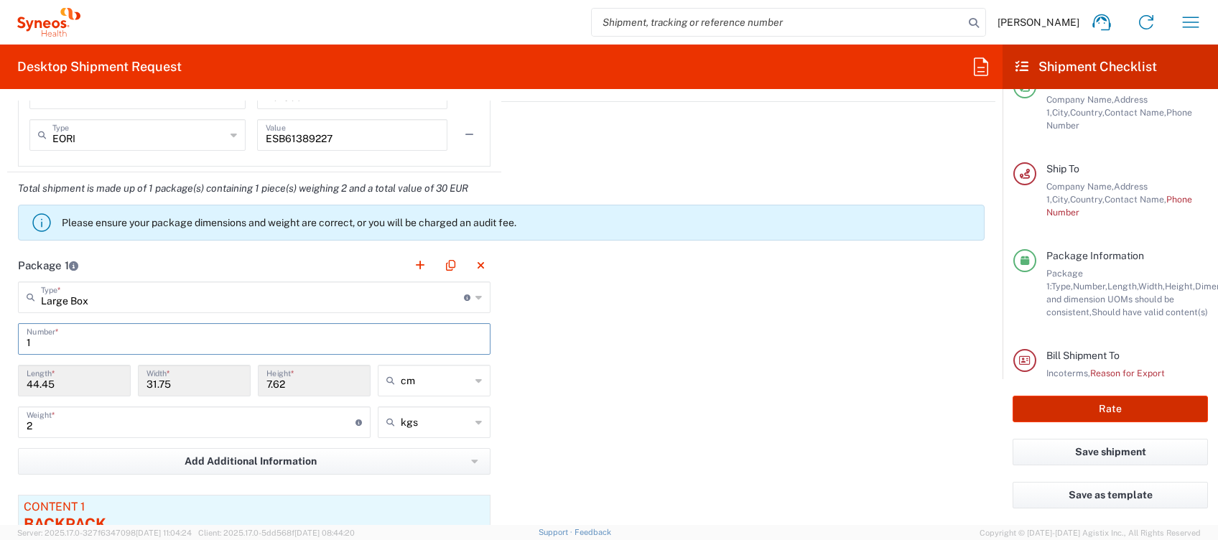
type input "1"
click at [1095, 405] on button "Rate" at bounding box center [1110, 409] width 195 height 27
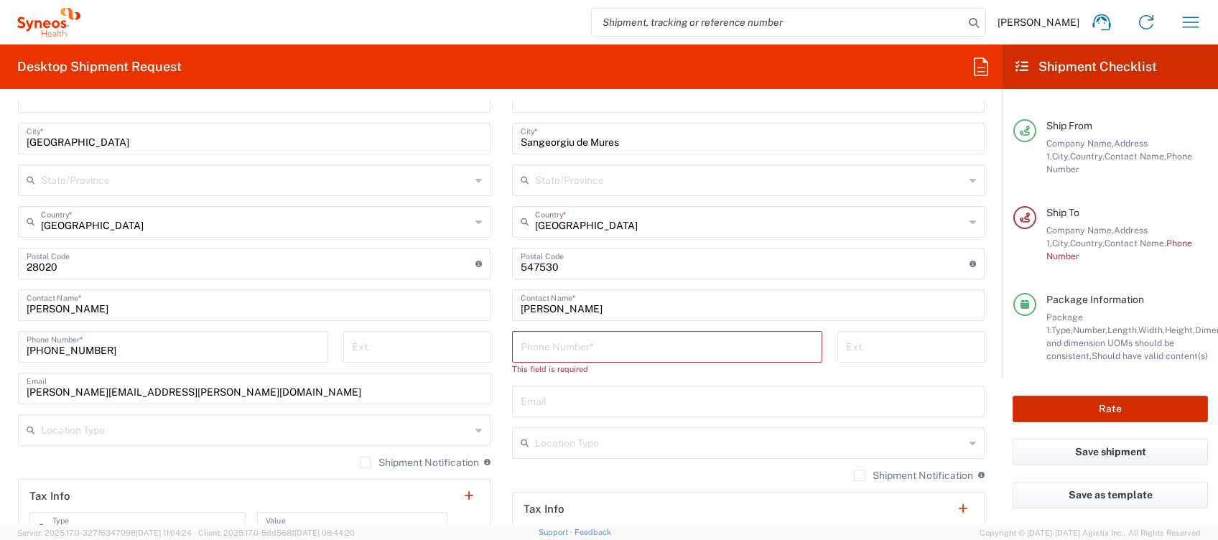
scroll to position [862, 0]
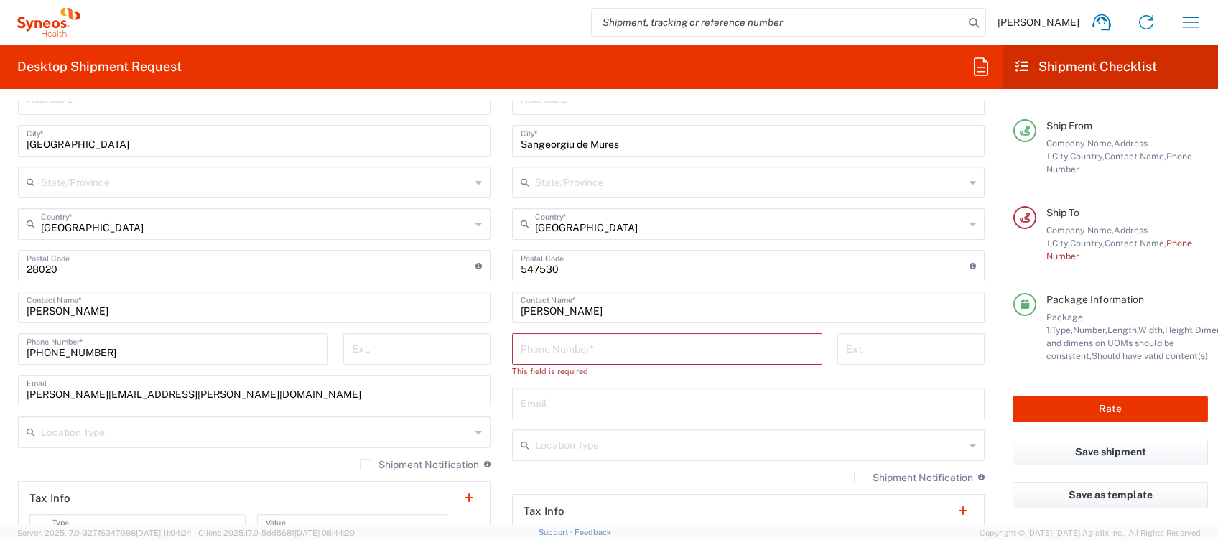
click at [583, 343] on input "tel" at bounding box center [667, 347] width 293 height 25
paste input "[PHONE_NUMBER]"
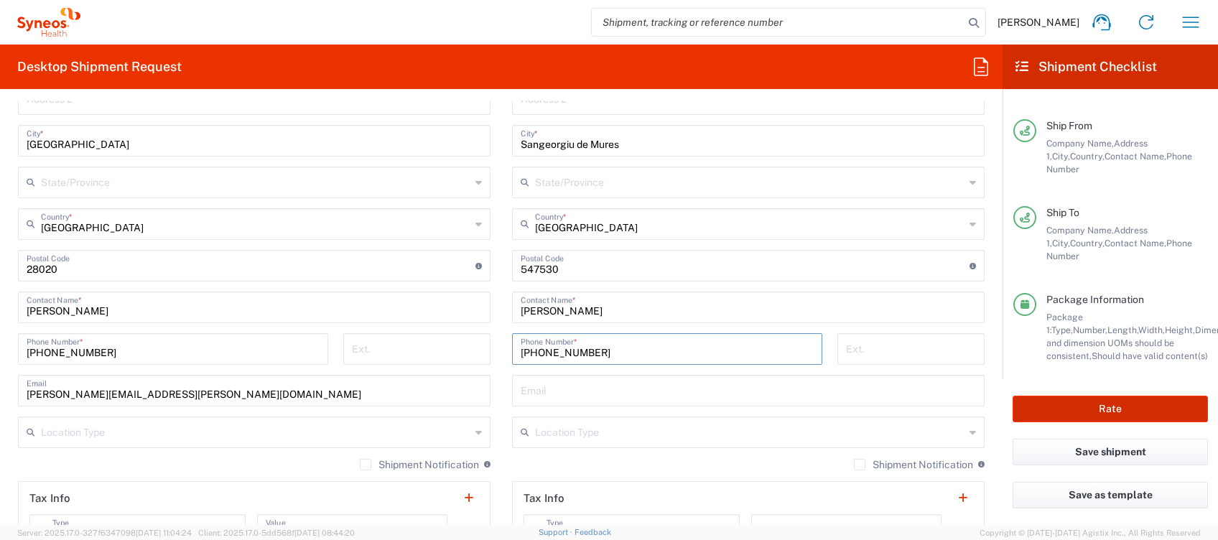
type input "[PHONE_NUMBER]"
click at [1130, 405] on button "Rate" at bounding box center [1110, 409] width 195 height 27
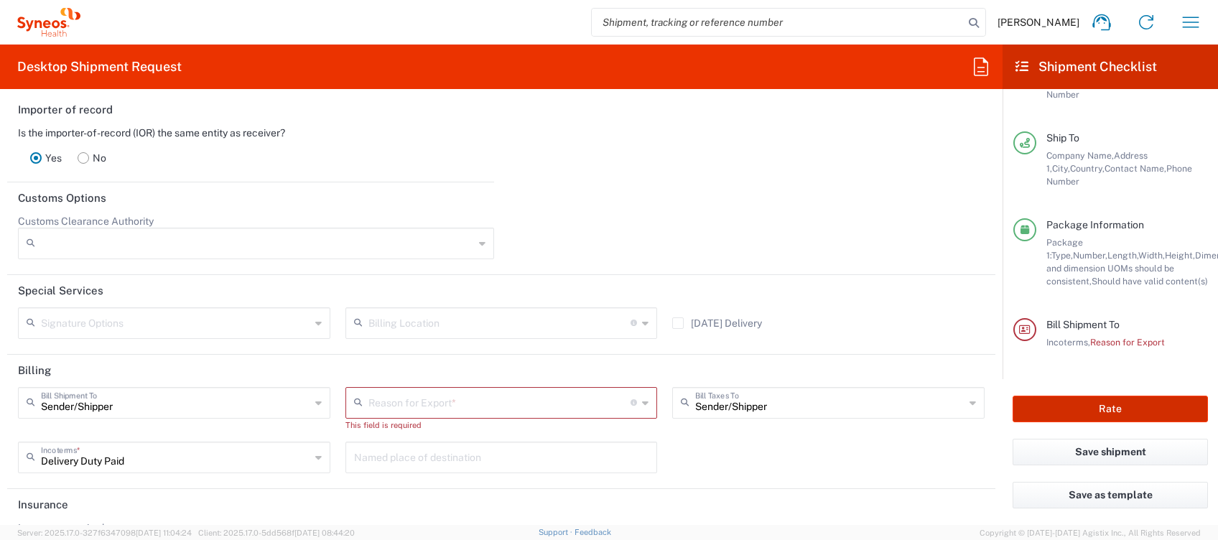
scroll to position [2149, 0]
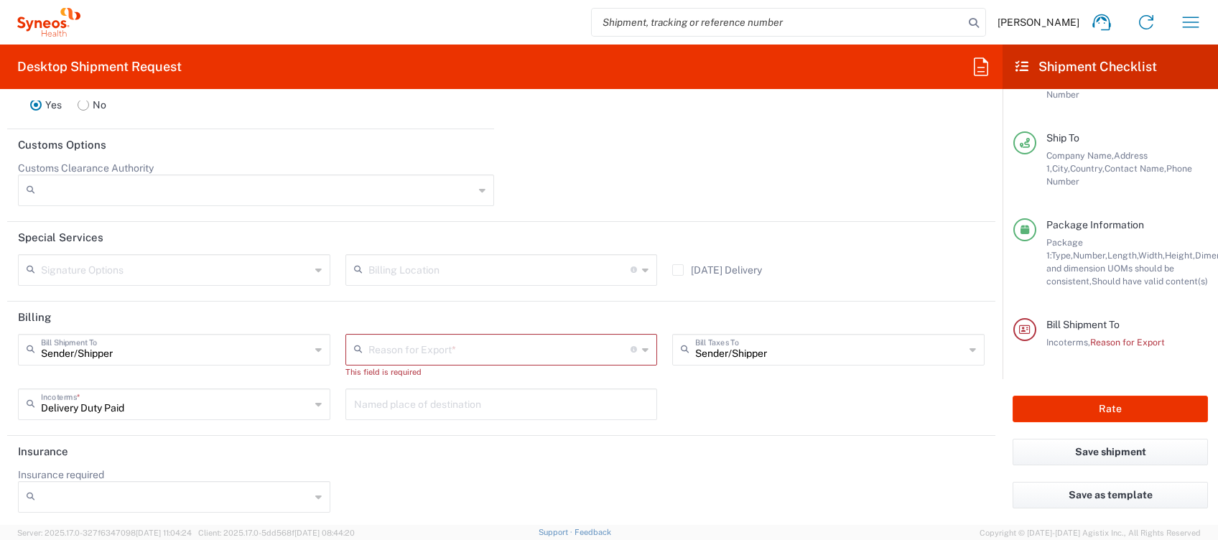
click at [592, 348] on input "text" at bounding box center [500, 348] width 263 height 25
drag, startPoint x: 446, startPoint y: 429, endPoint x: 458, endPoint y: 429, distance: 11.5
click at [446, 430] on span "Personal Effects" at bounding box center [494, 425] width 305 height 22
type input "Personal Effects"
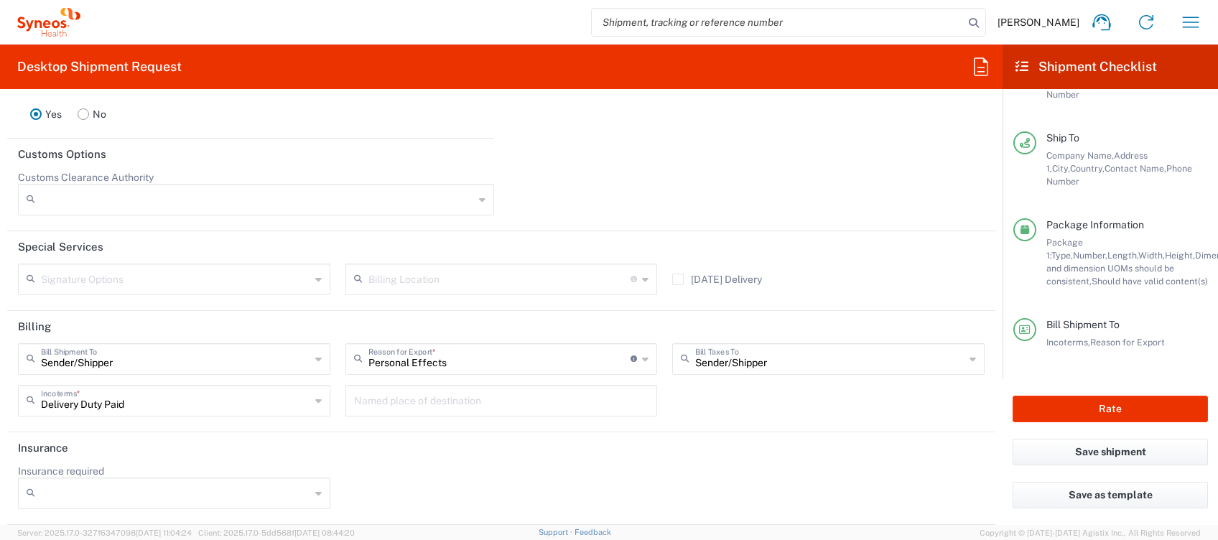
scroll to position [2137, 0]
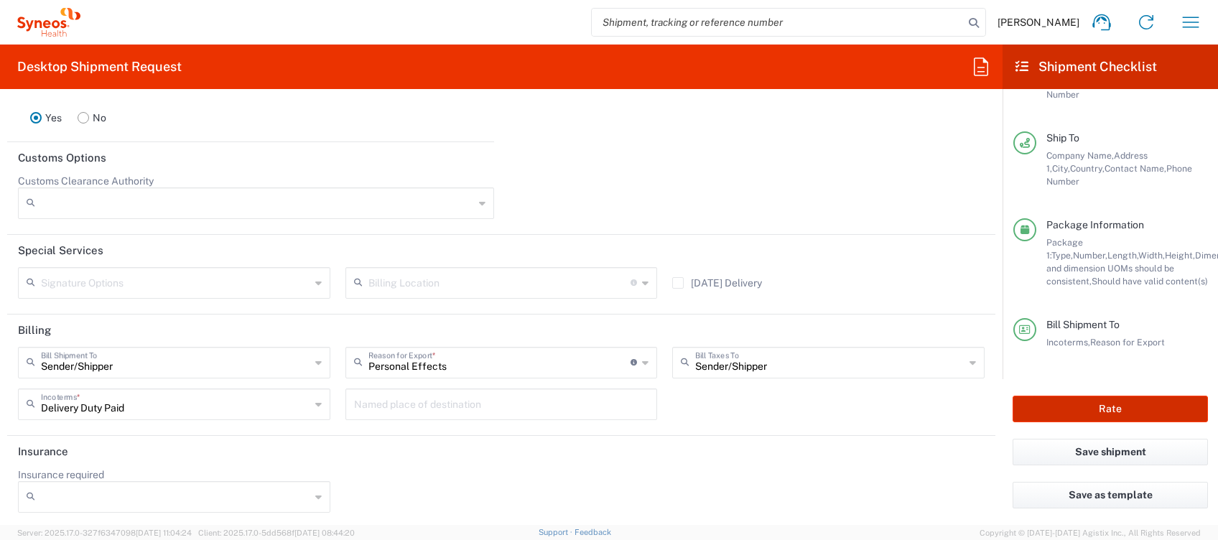
click at [1088, 412] on button "Rate" at bounding box center [1110, 409] width 195 height 27
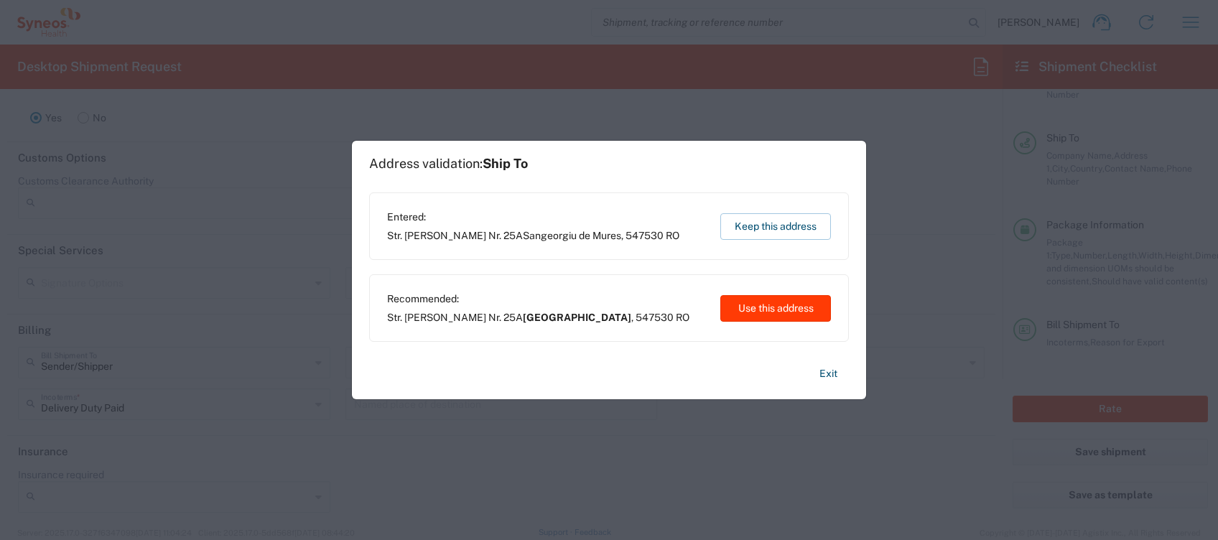
click at [813, 309] on button "Use this address" at bounding box center [776, 308] width 111 height 27
type input "[GEOGRAPHIC_DATA]"
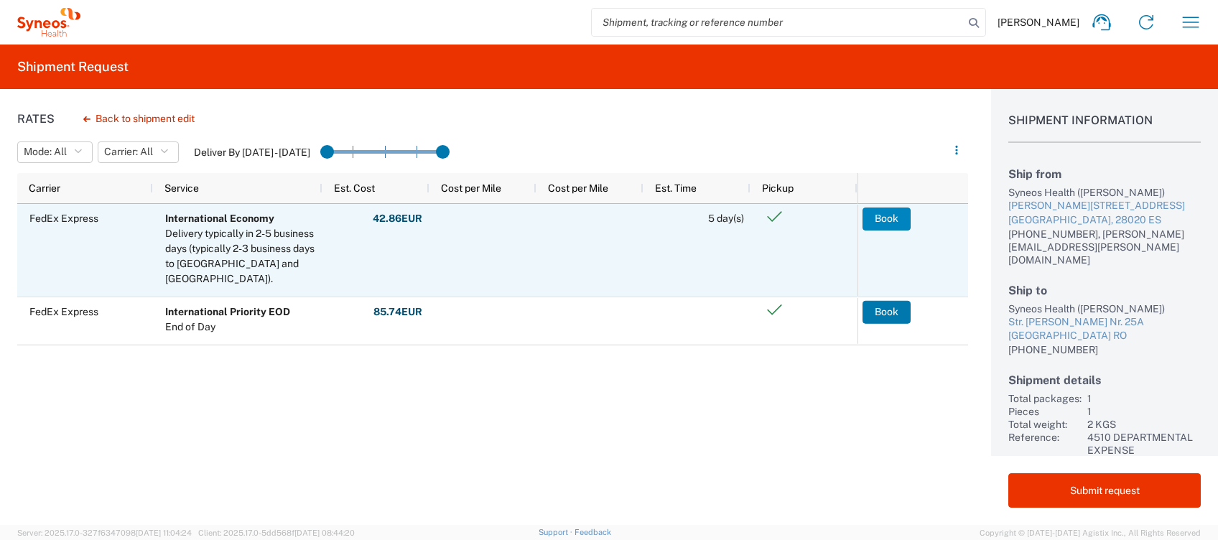
click at [895, 223] on button "Book" at bounding box center [887, 219] width 48 height 23
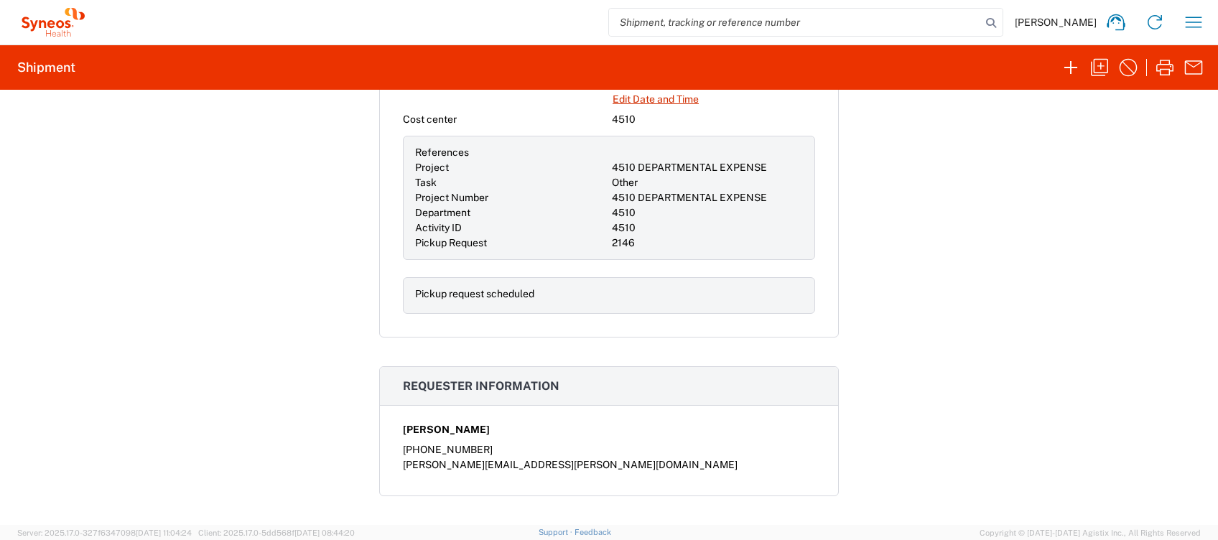
scroll to position [575, 0]
